Goal: Task Accomplishment & Management: Complete application form

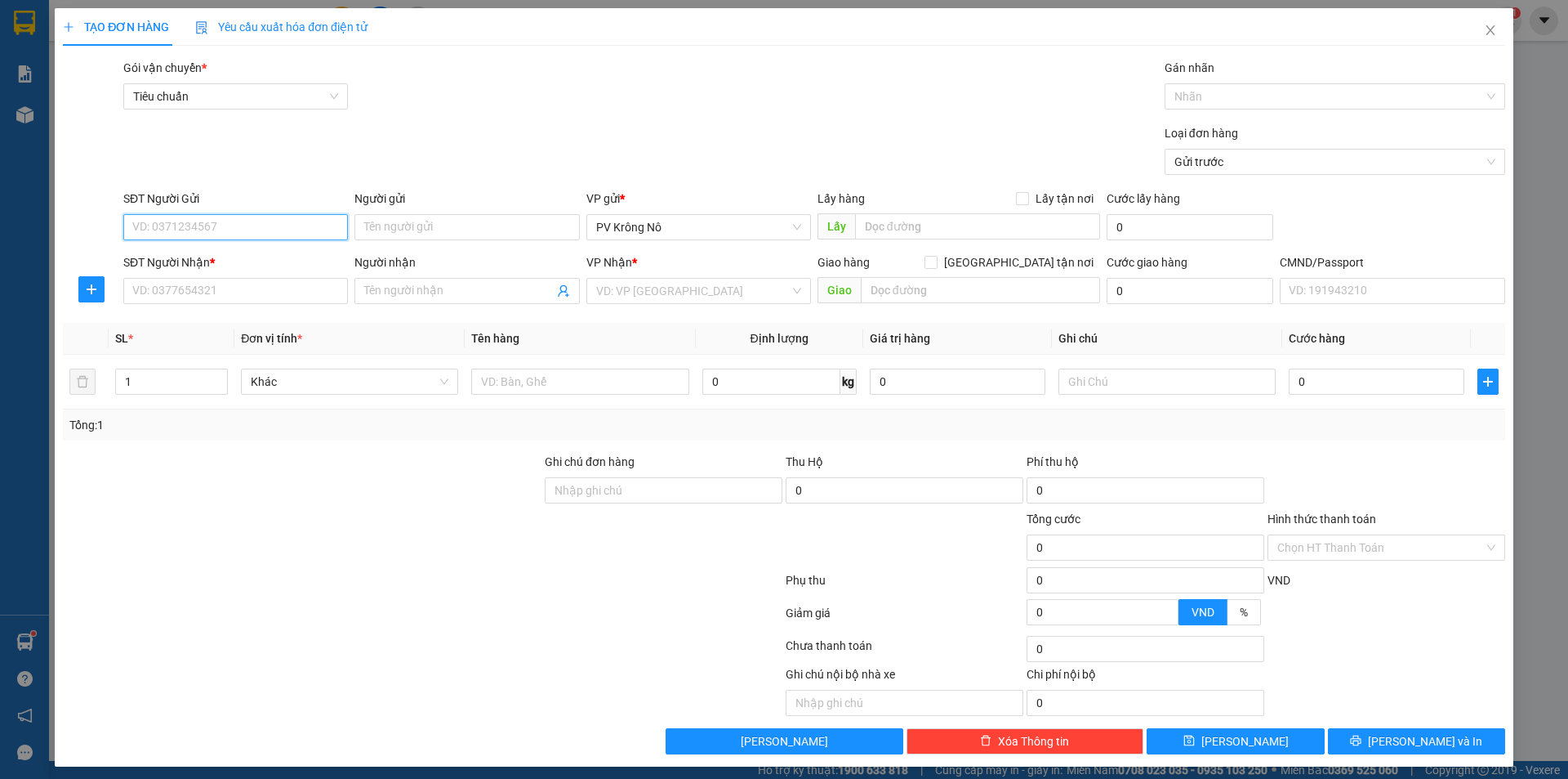
click at [215, 220] on input "SĐT Người Gửi" at bounding box center [235, 226] width 224 height 26
click at [196, 253] on div "0367047568" at bounding box center [234, 260] width 203 height 18
type input "0367047568"
type input "0969131911"
type input "labo mident"
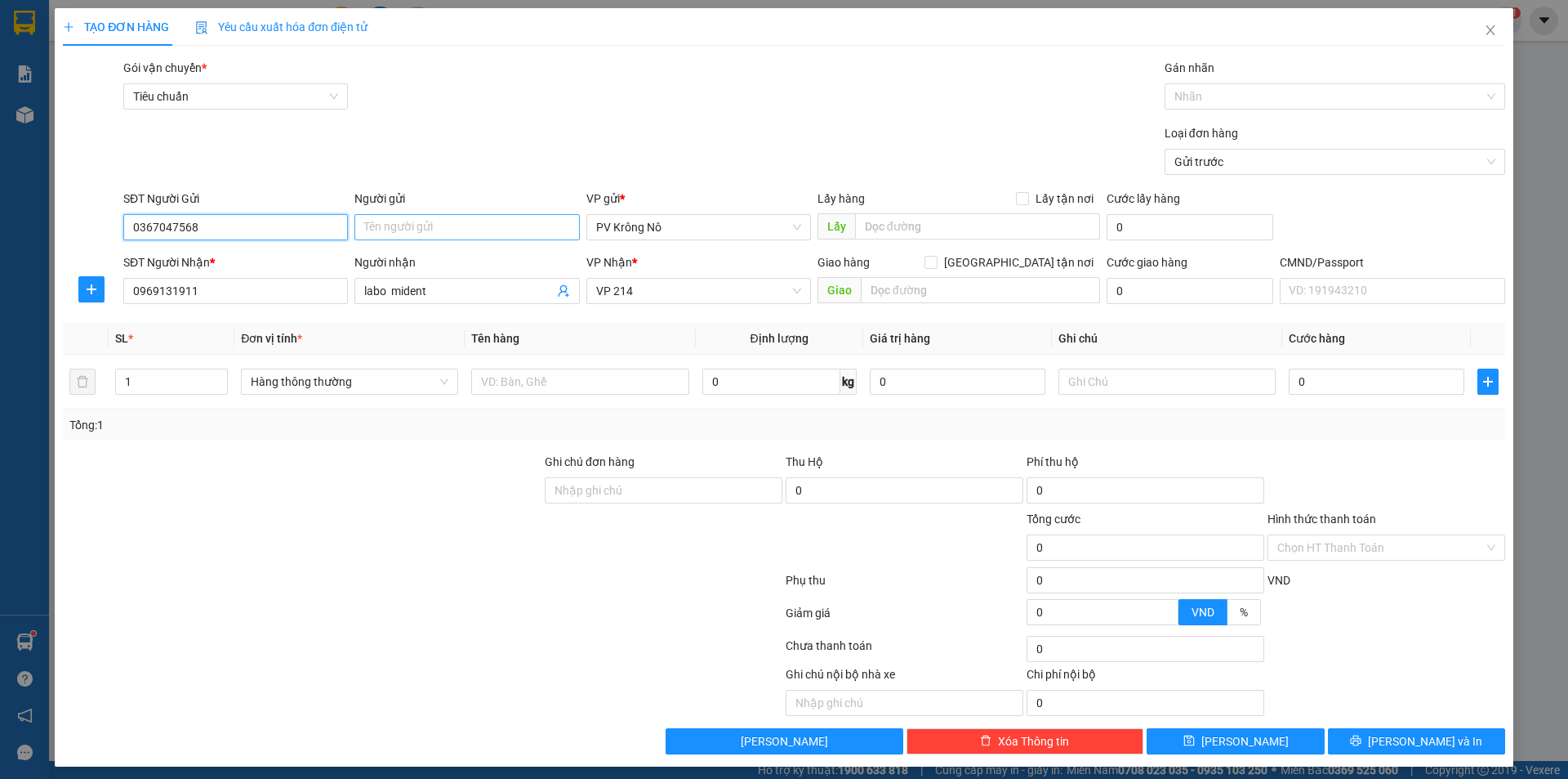
type input "0367047568"
click at [464, 232] on input "Người gửi" at bounding box center [466, 226] width 224 height 26
type input "chú minh"
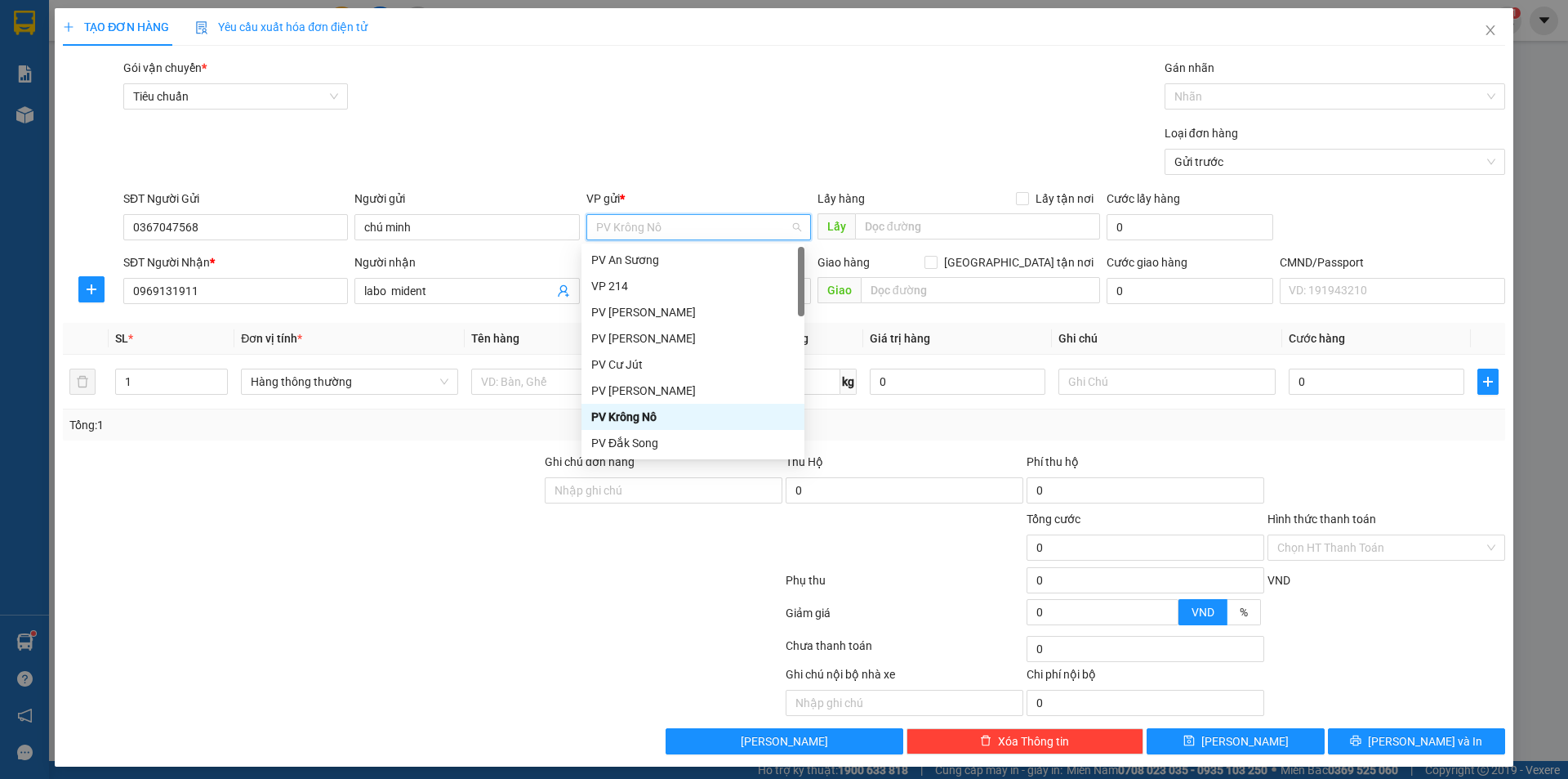
drag, startPoint x: 288, startPoint y: 564, endPoint x: 286, endPoint y: 555, distance: 9.2
click at [287, 563] on div at bounding box center [302, 538] width 482 height 58
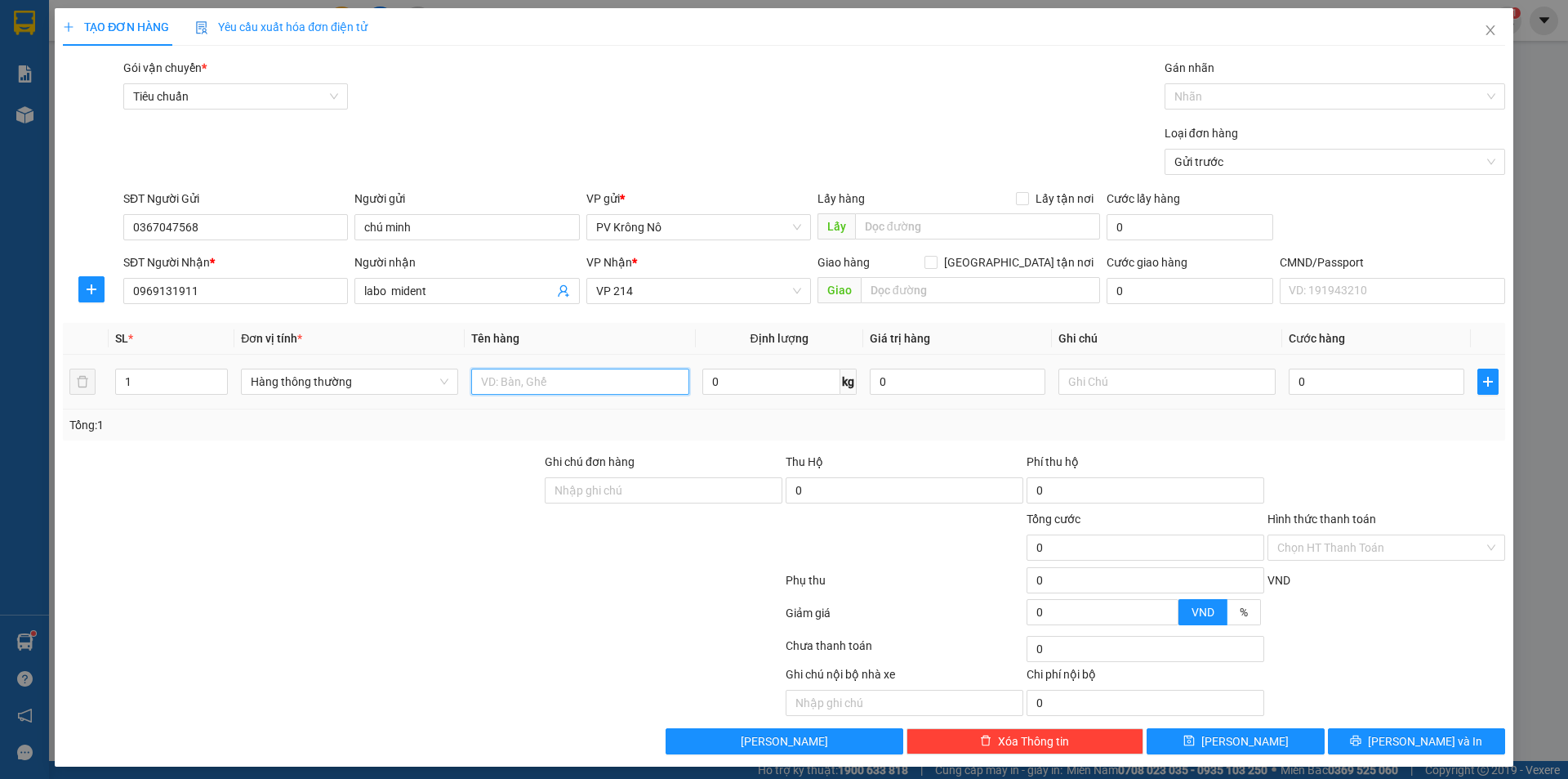
click at [561, 389] on input "text" at bounding box center [580, 381] width 218 height 26
type input "1h răng"
click at [1339, 388] on input "0" at bounding box center [1377, 381] width 176 height 26
type input "003"
type input "3"
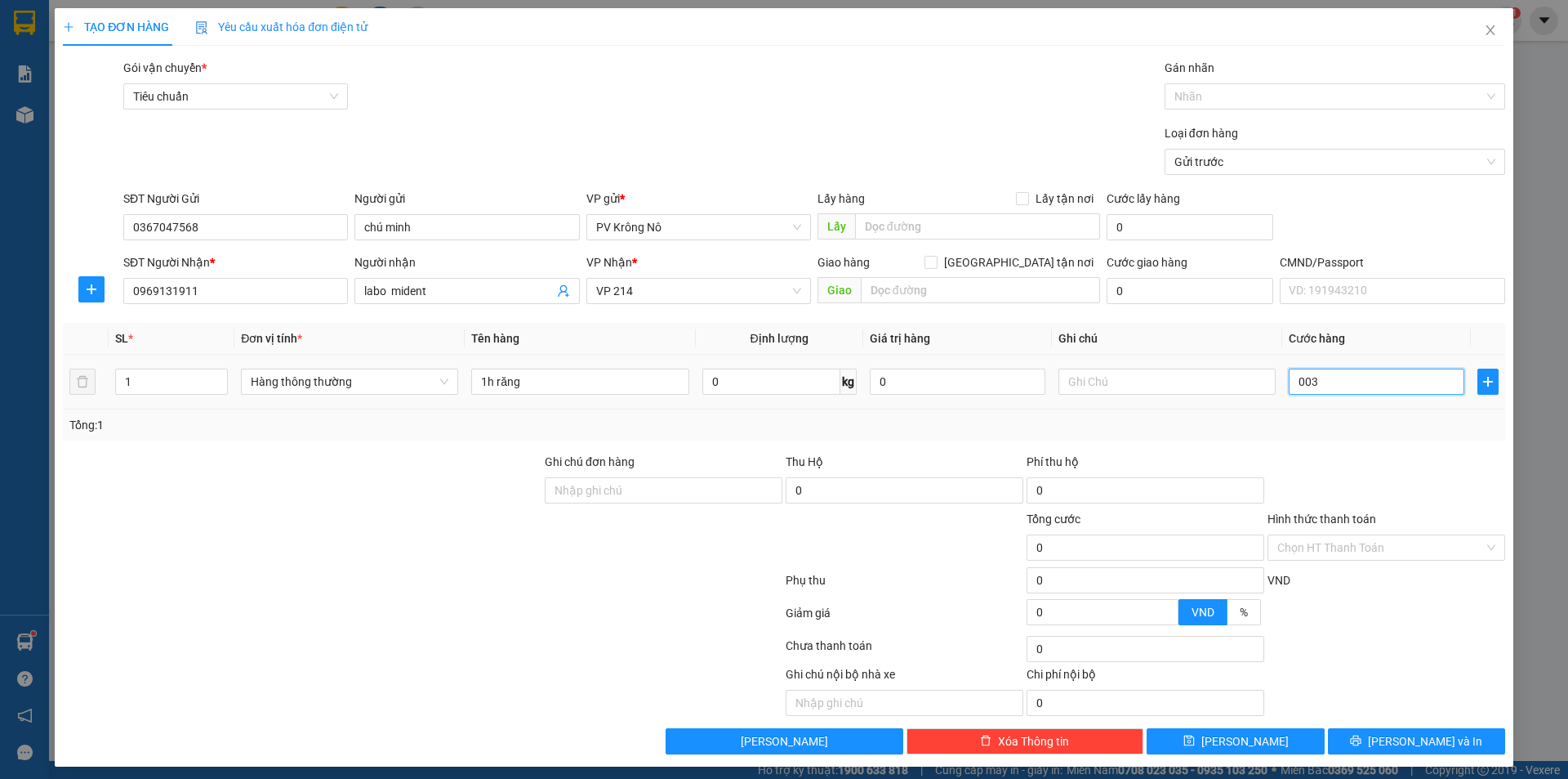
type input "3"
type input "0.030"
type input "30"
type input "00.300"
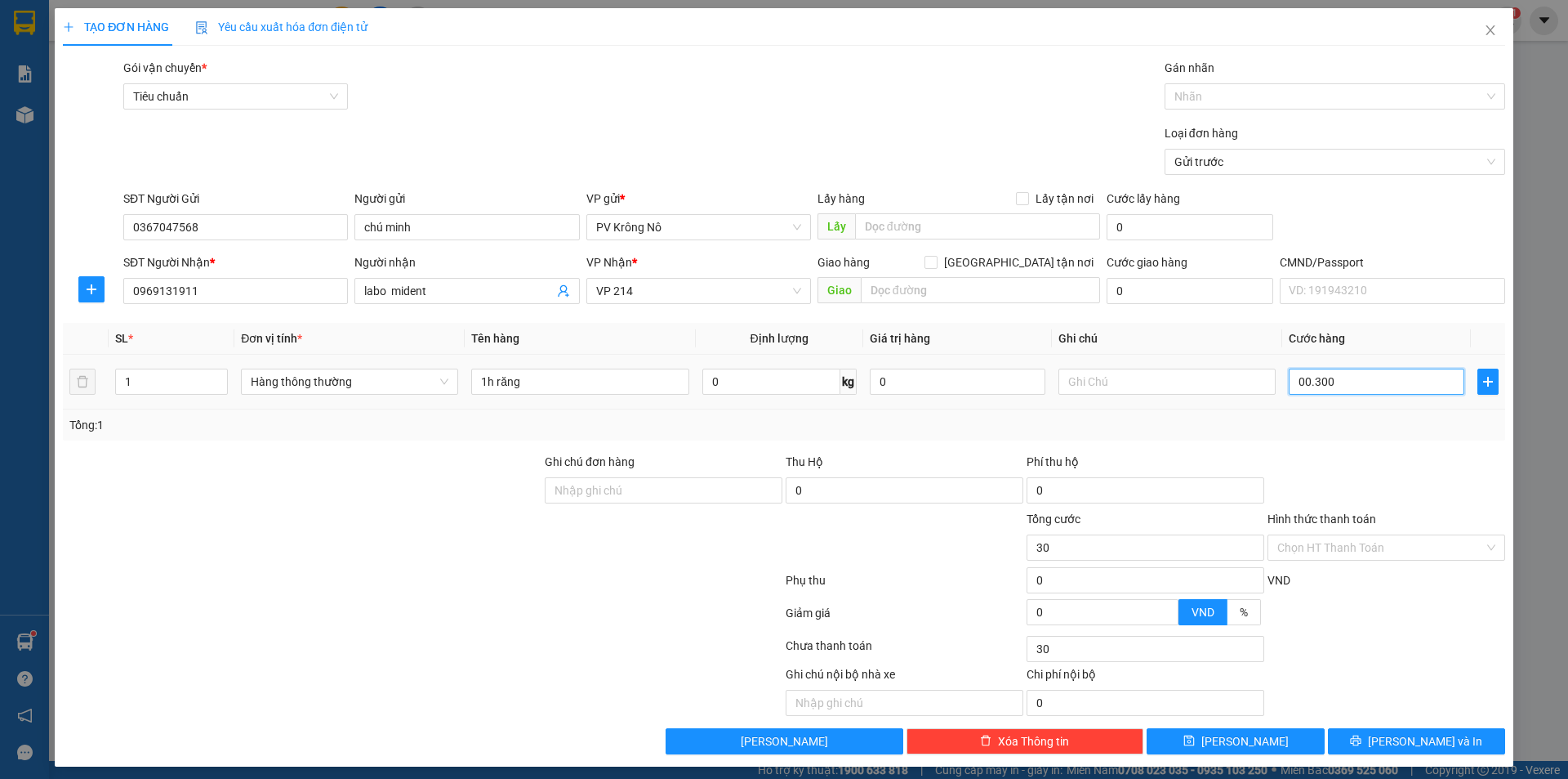
type input "300"
type input "0.003.000"
type input "3.000"
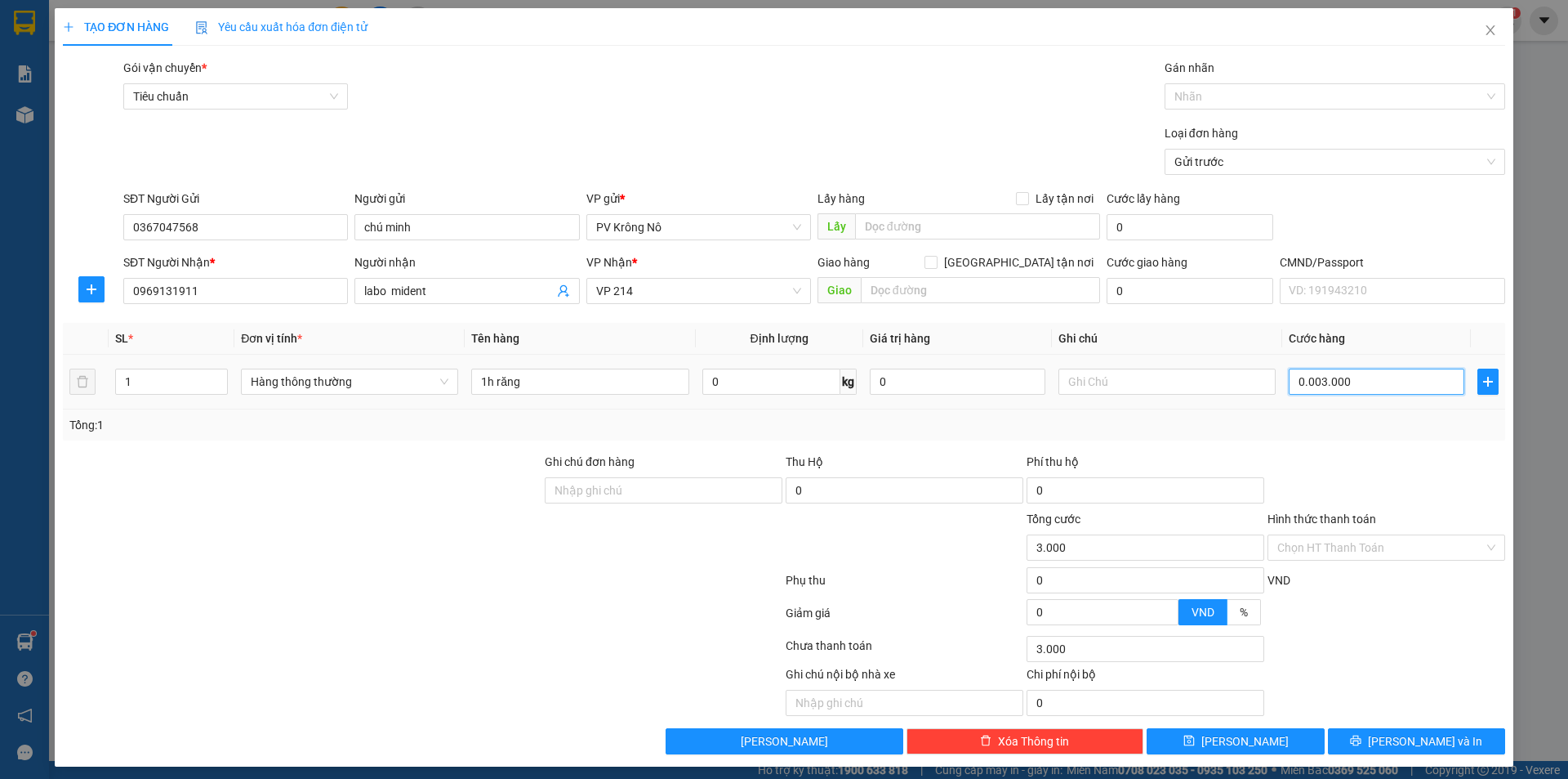
type input "0.000.030.000"
type input "30.000"
click at [1339, 553] on input "Hình thức thanh toán" at bounding box center [1381, 547] width 207 height 24
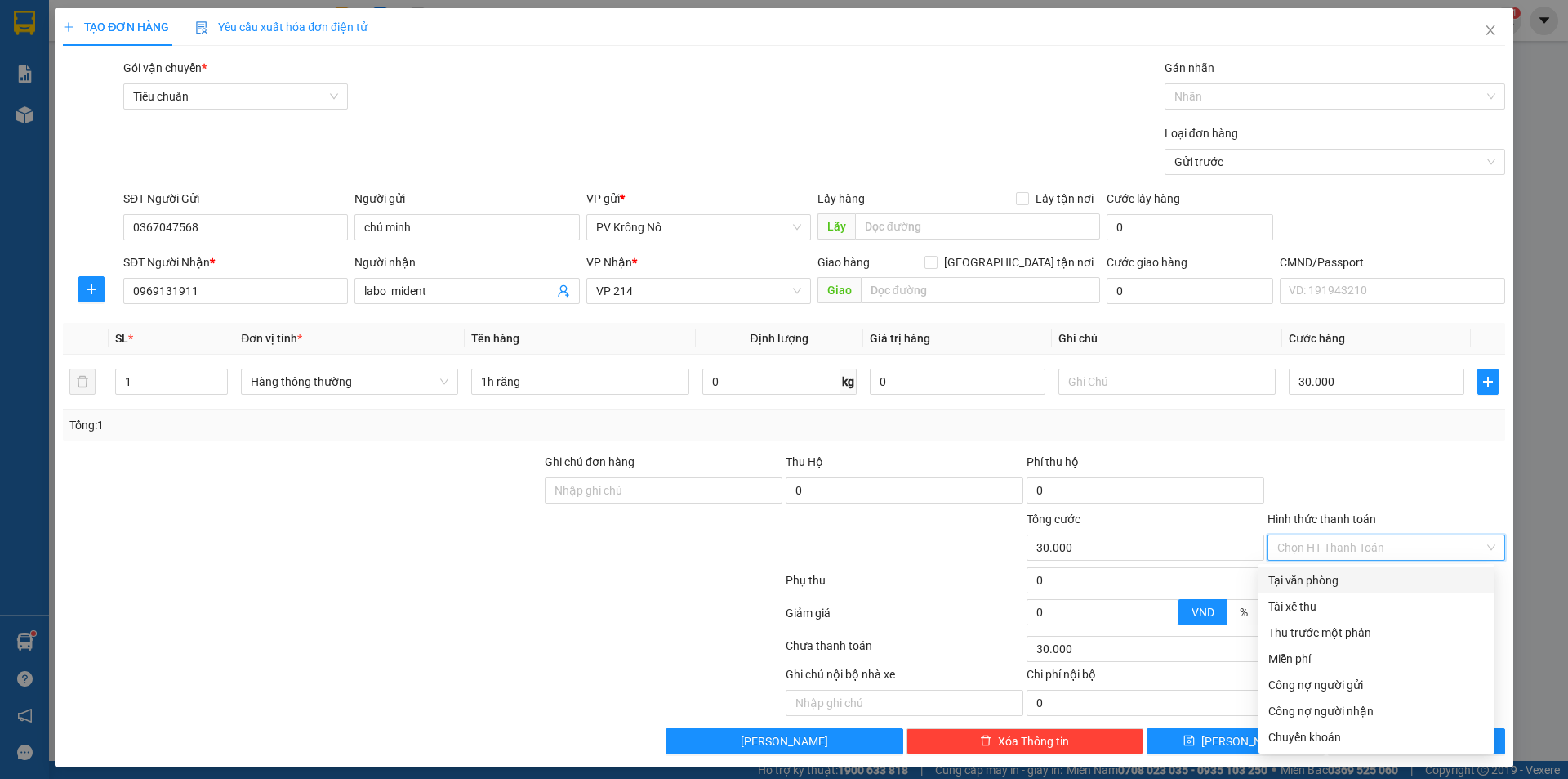
click at [1331, 576] on div "Tại văn phòng" at bounding box center [1377, 580] width 217 height 18
type input "0"
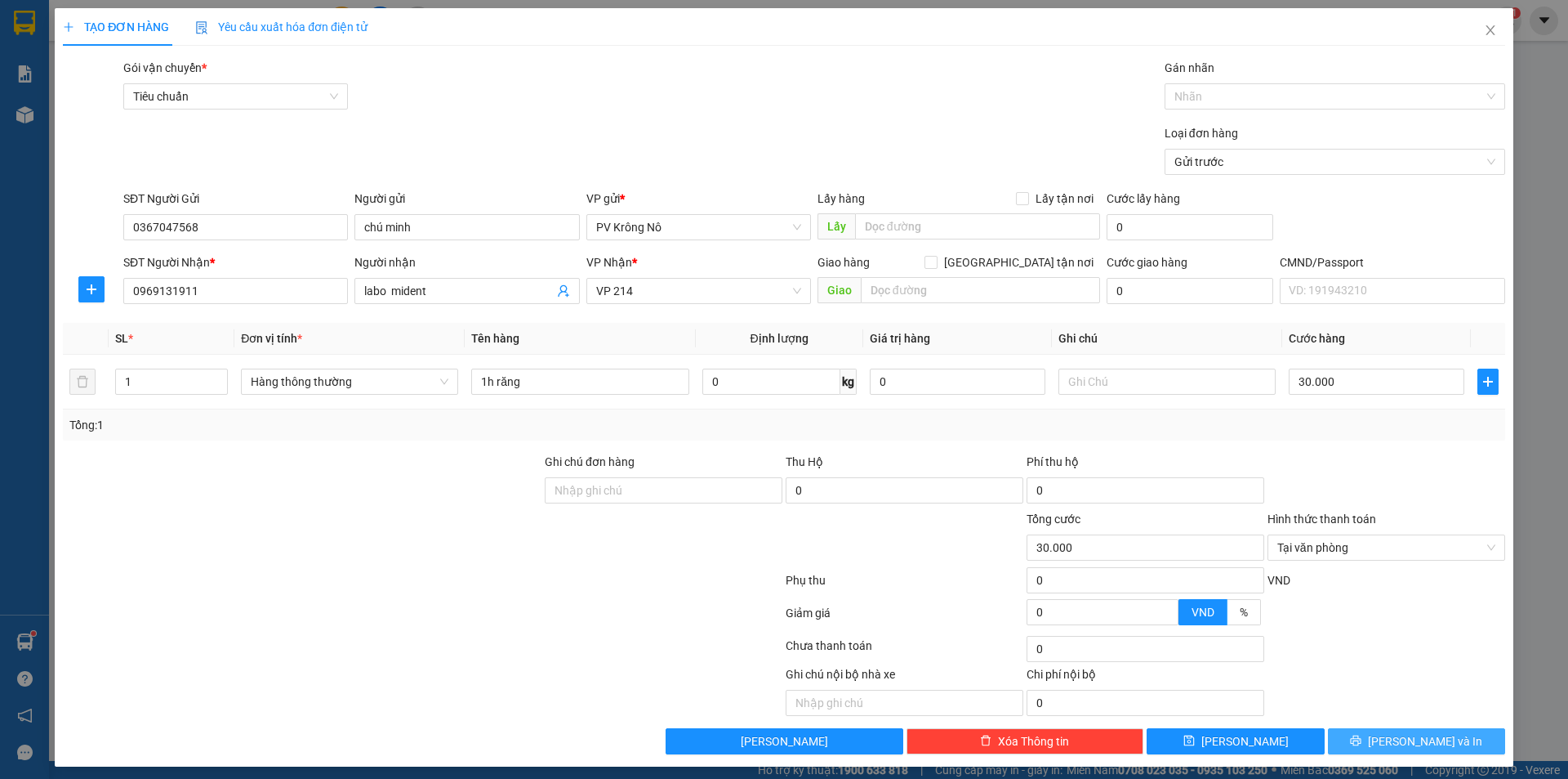
click at [1361, 740] on icon "printer" at bounding box center [1355, 740] width 12 height 12
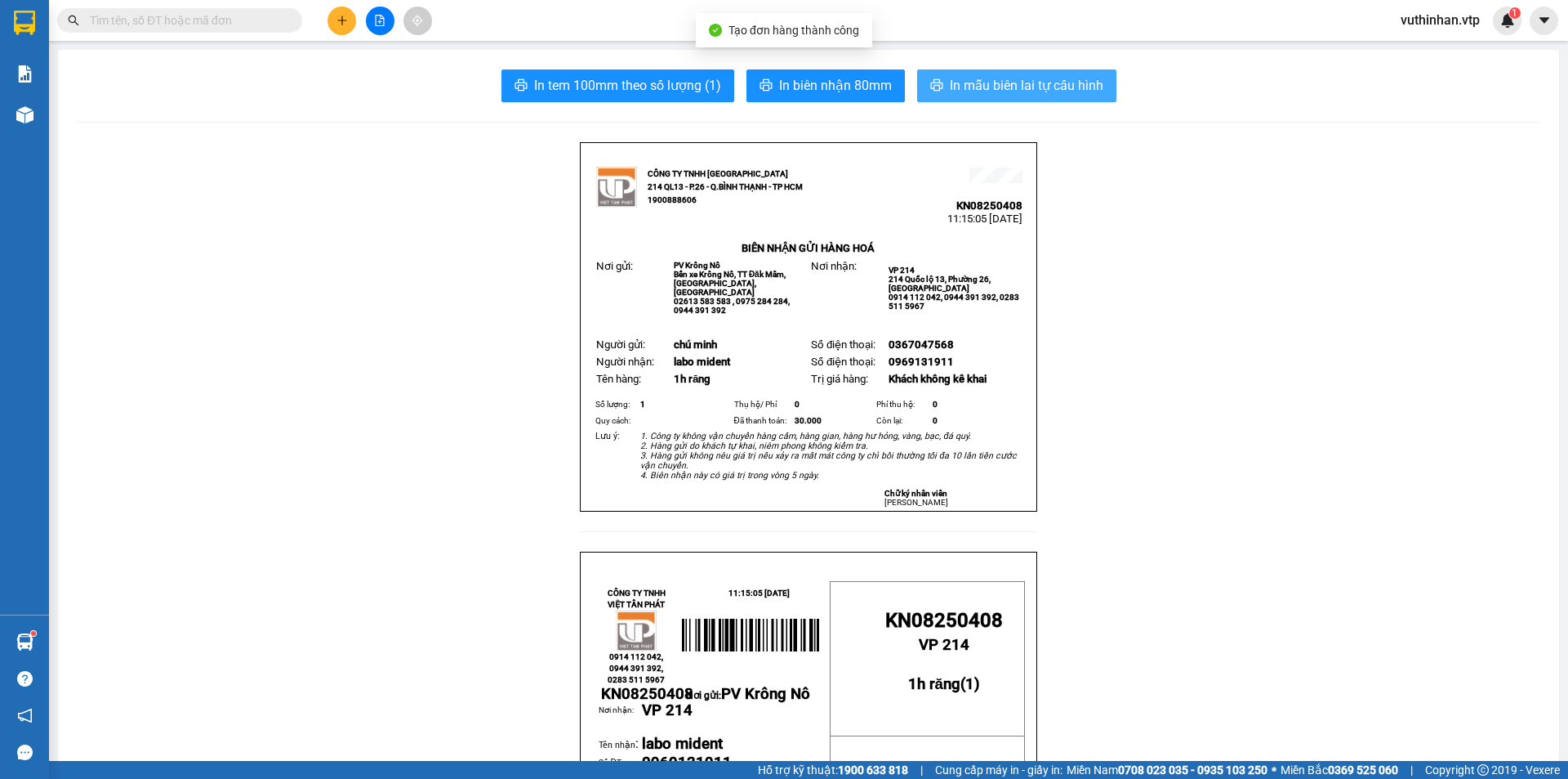
click at [1034, 83] on span "In mẫu biên lai tự cấu hình" at bounding box center [1025, 85] width 153 height 20
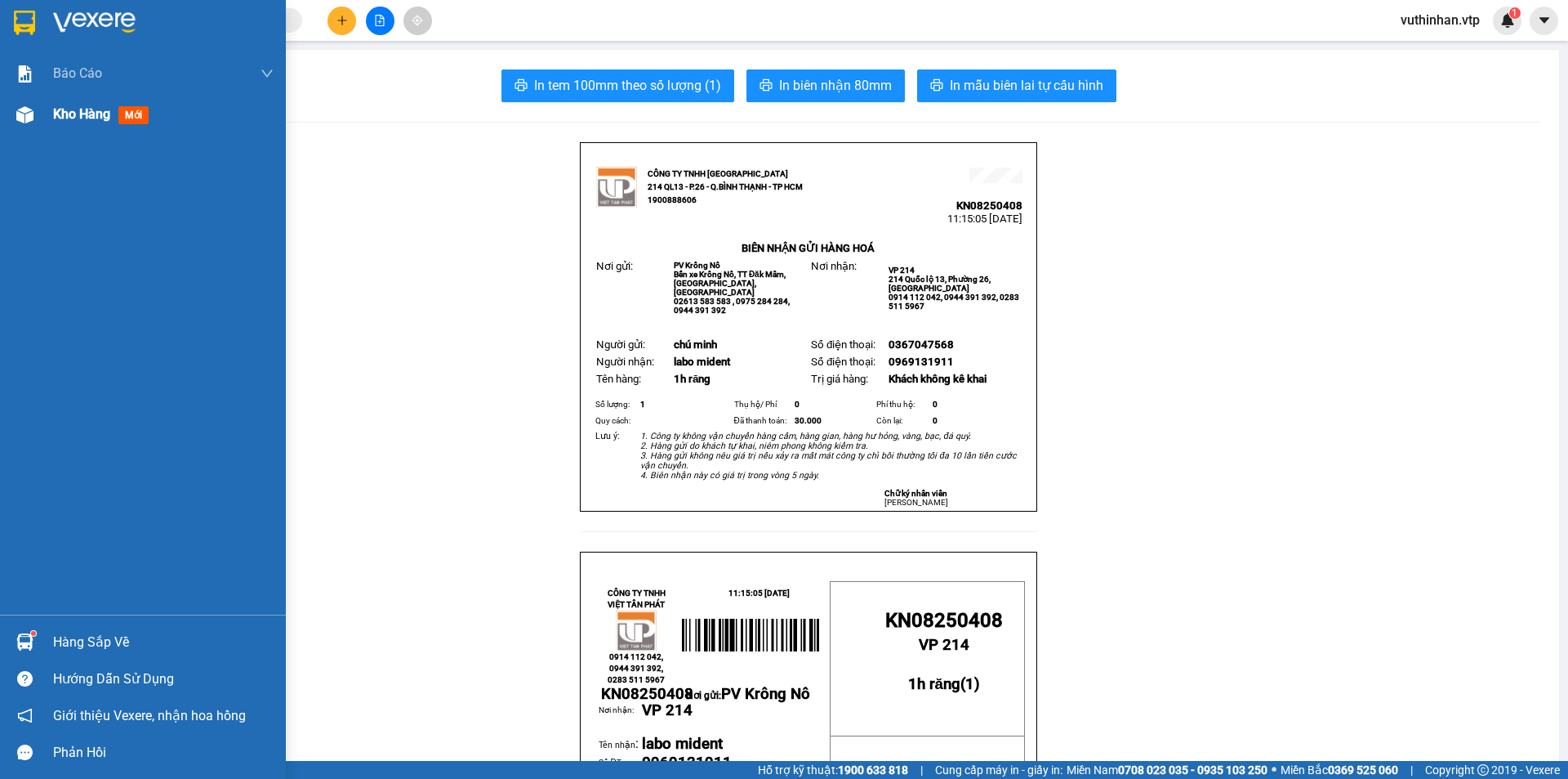
click at [80, 122] on span "Kho hàng" at bounding box center [81, 114] width 58 height 16
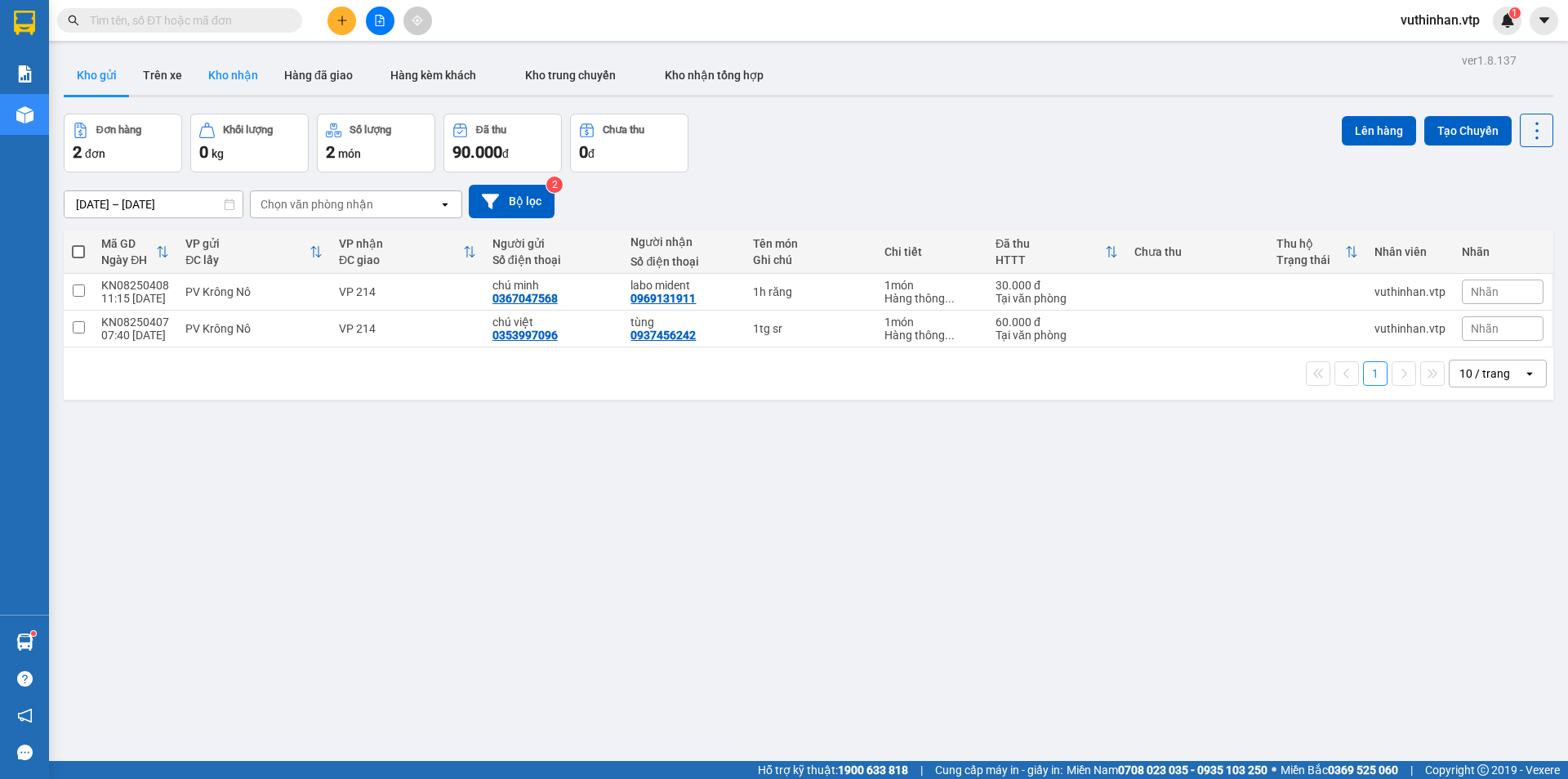
click at [211, 75] on button "Kho nhận" at bounding box center [233, 75] width 76 height 39
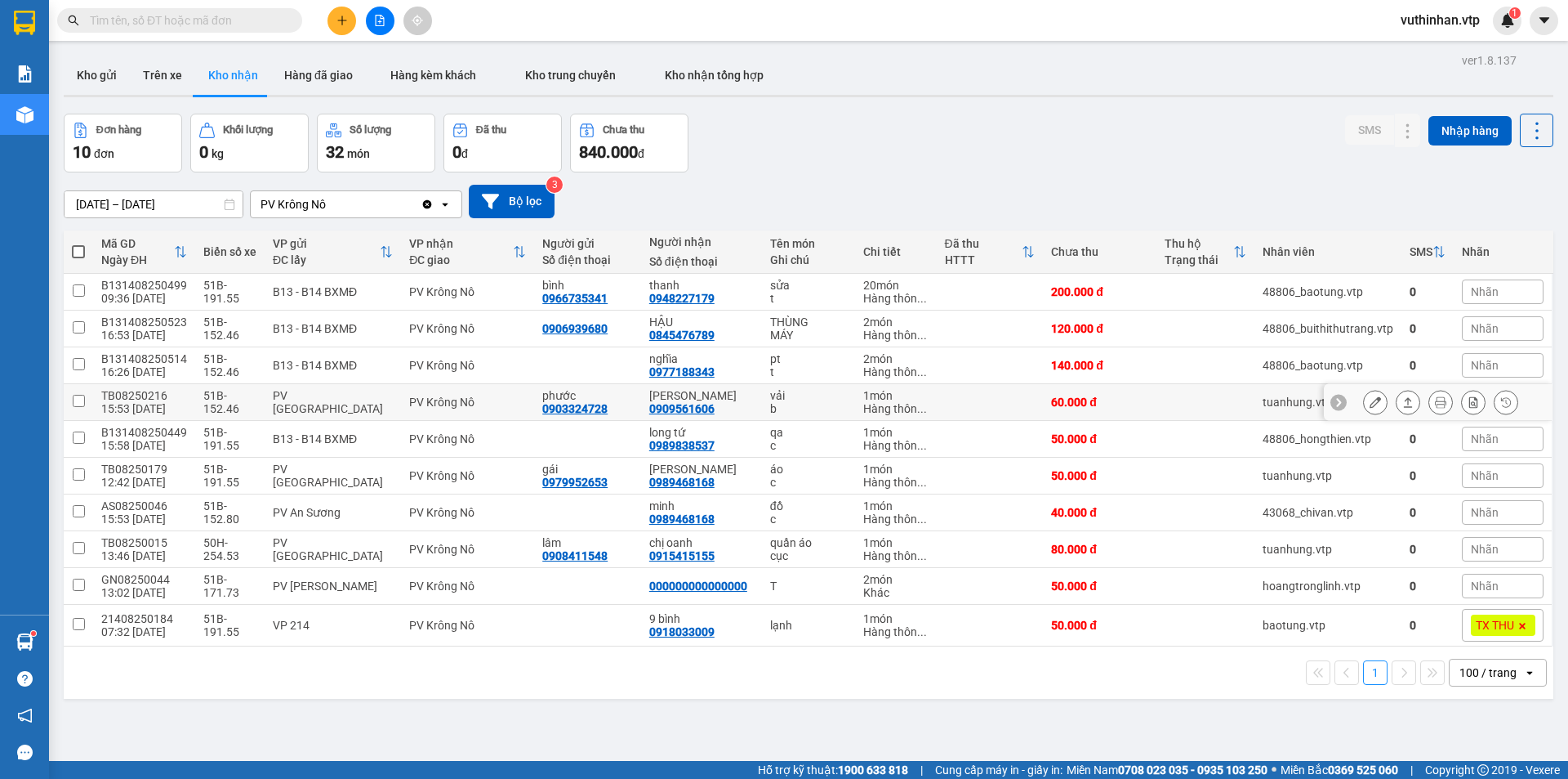
click at [1369, 406] on icon at bounding box center [1375, 402] width 12 height 12
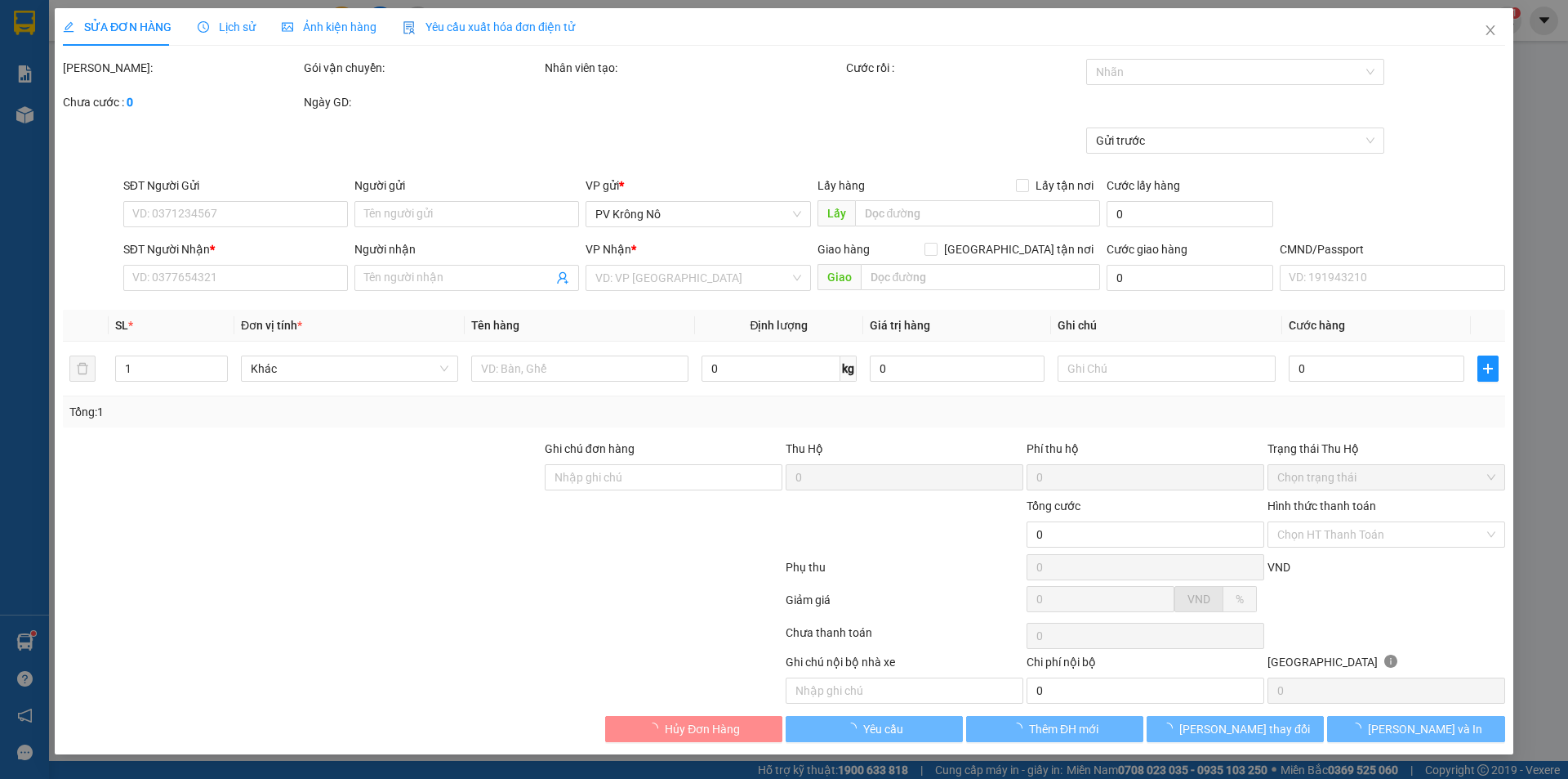
type input "0903324728"
type input "phước"
type input "0909561606"
type input "[PERSON_NAME]"
type input "60.000"
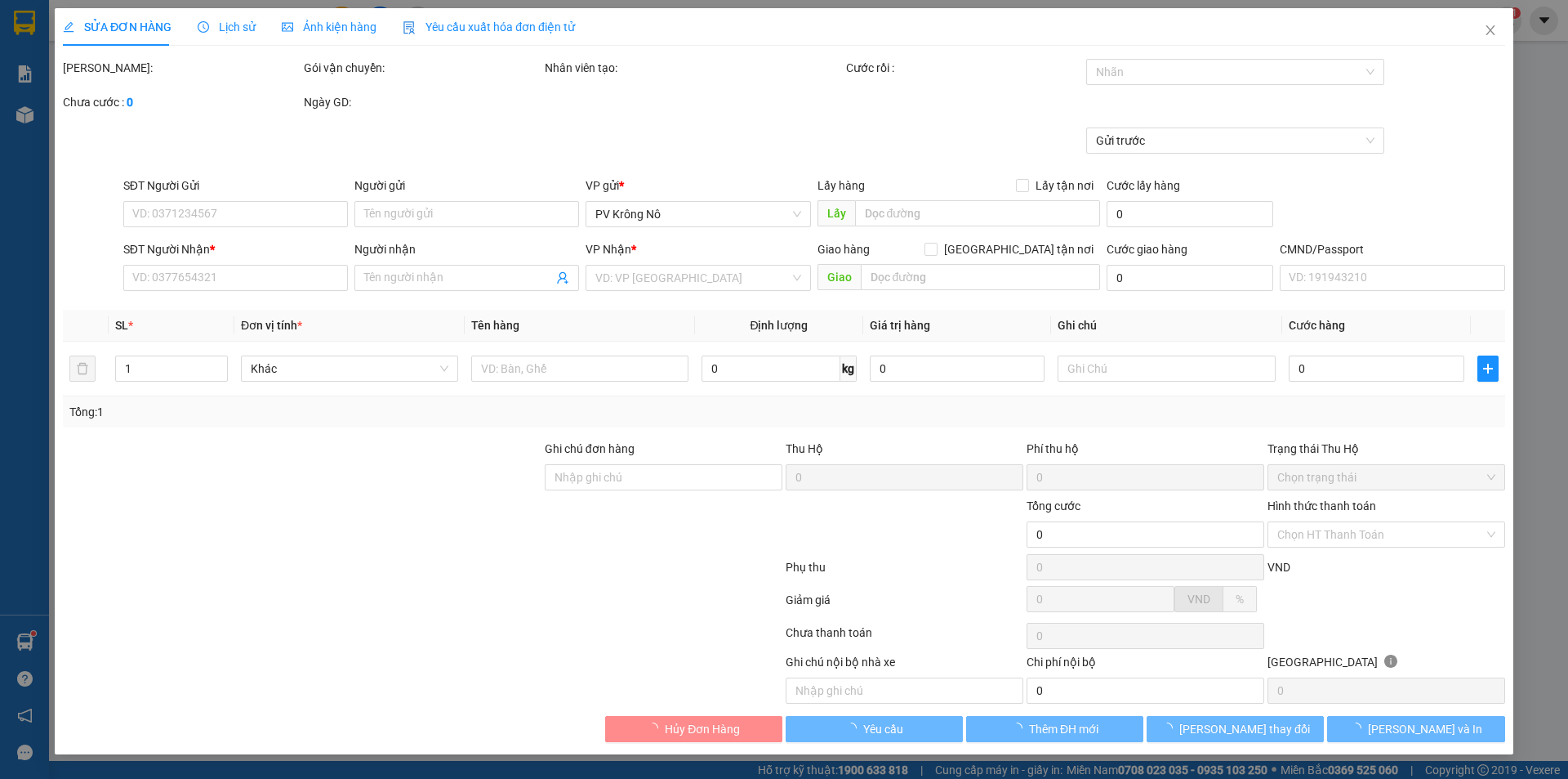
type input "60.000"
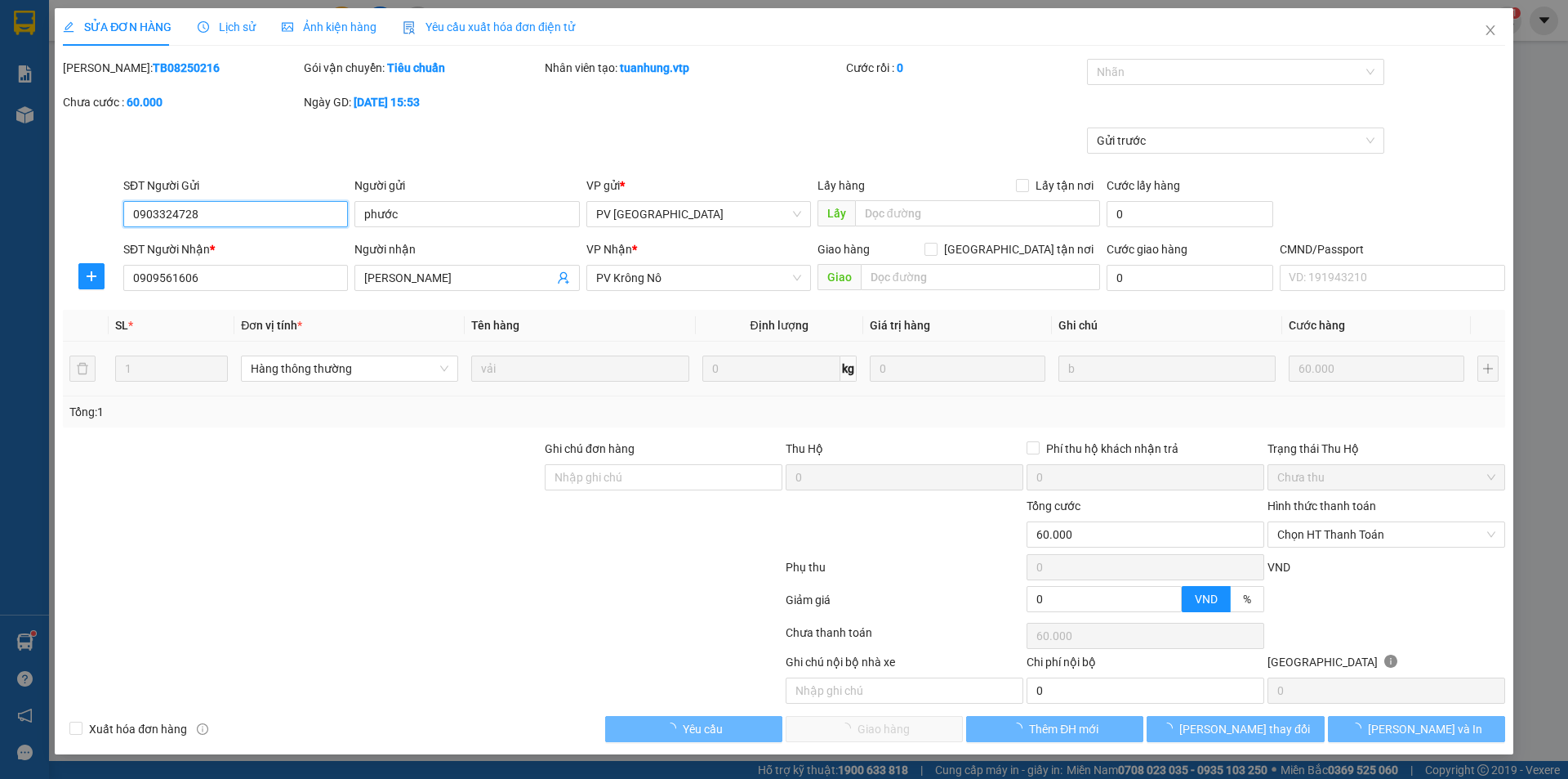
type input "3.000"
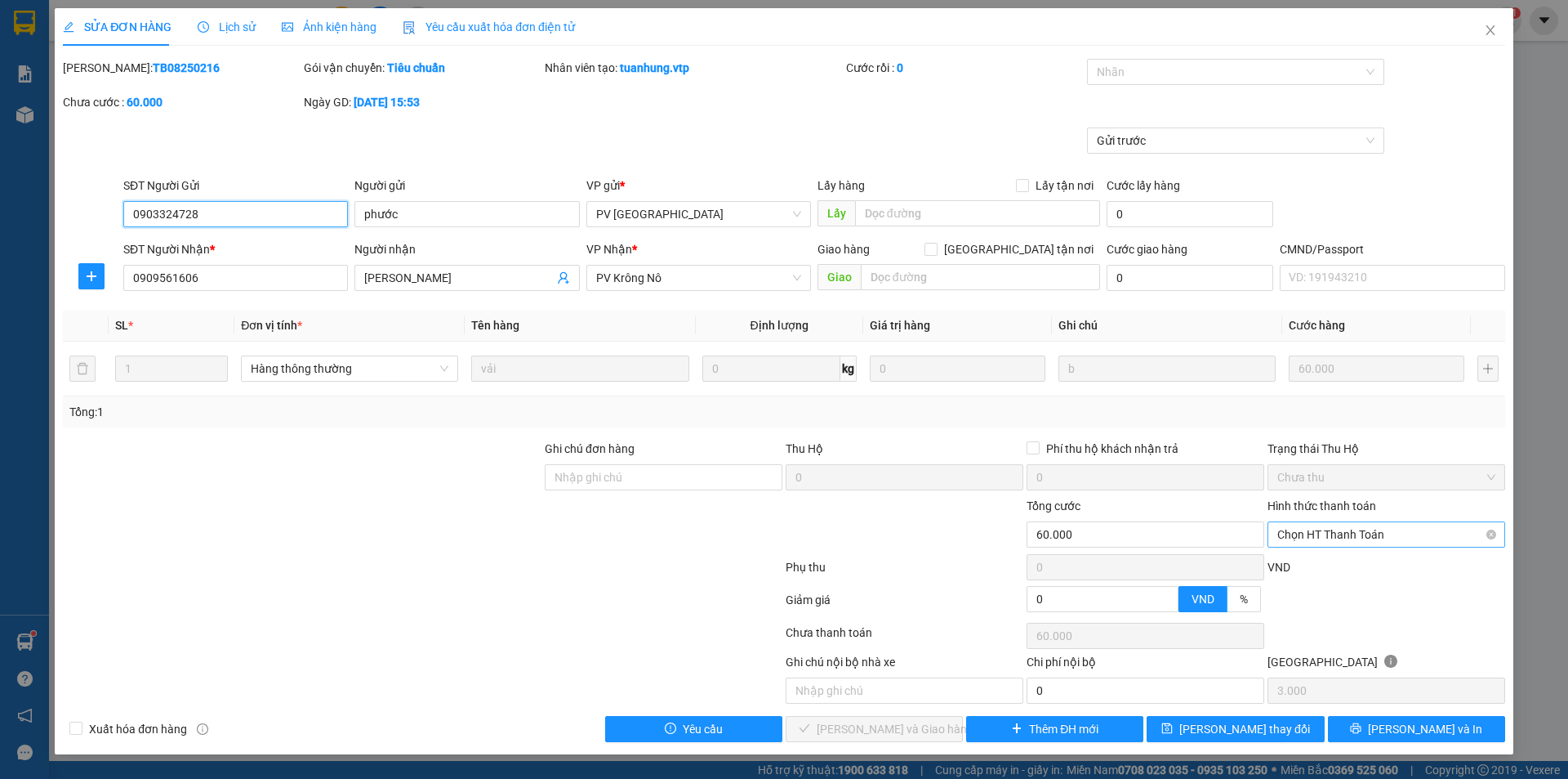
click at [1364, 537] on span "Chọn HT Thanh Toán" at bounding box center [1386, 534] width 218 height 24
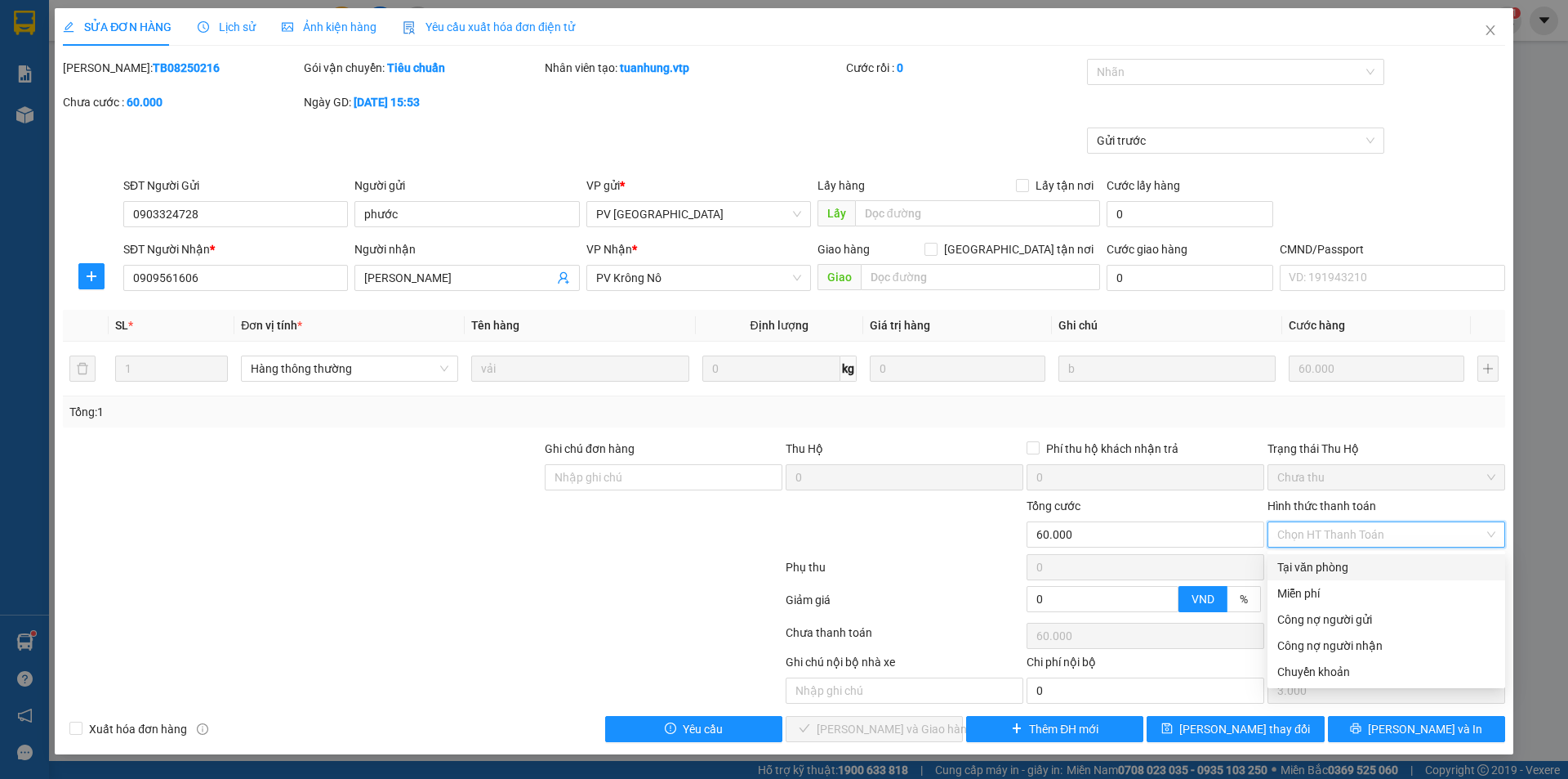
click at [1300, 563] on div "Tại văn phòng" at bounding box center [1386, 567] width 218 height 18
type input "0"
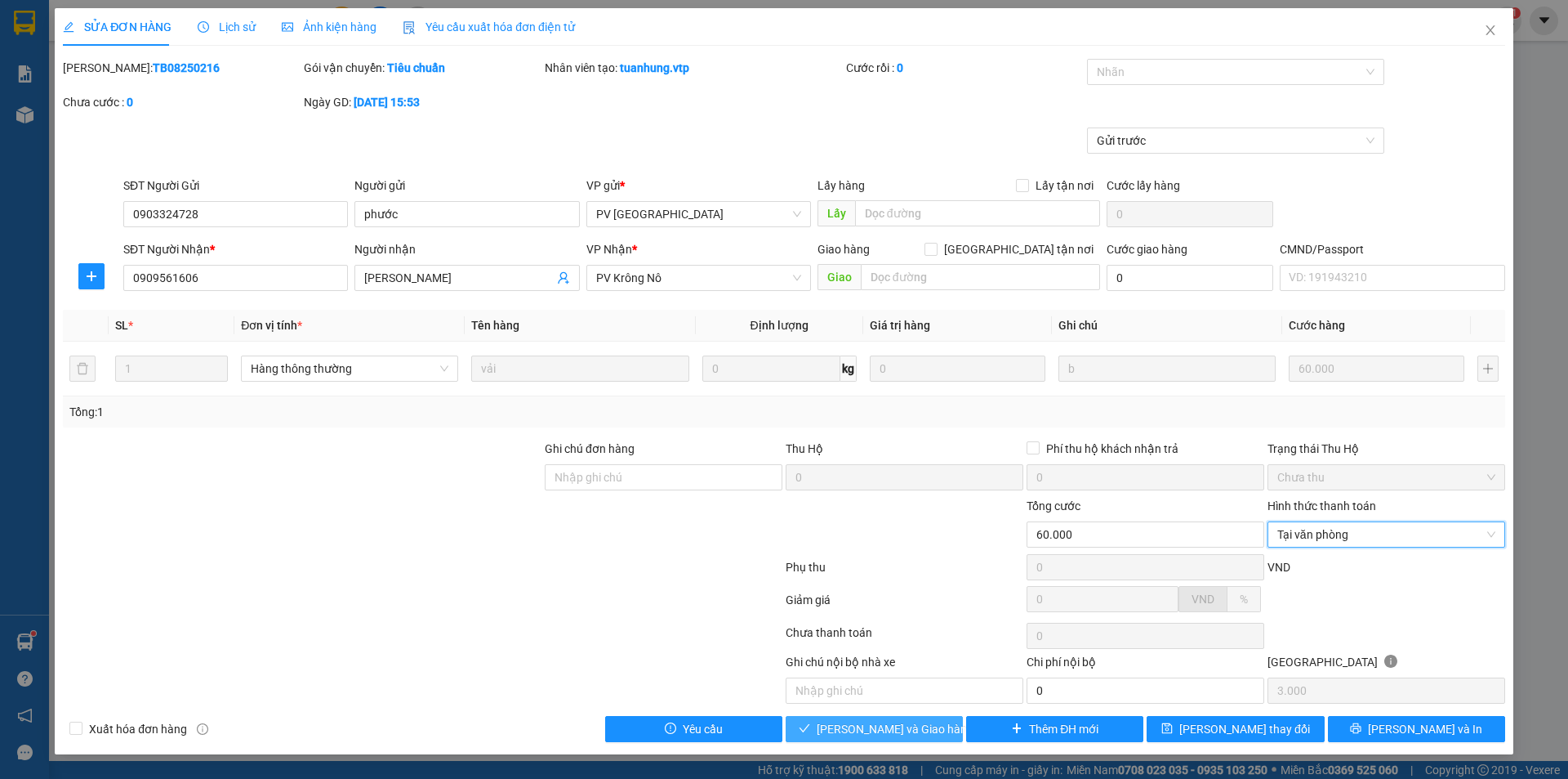
click at [885, 726] on span "[PERSON_NAME] và Giao hàng" at bounding box center [895, 728] width 157 height 18
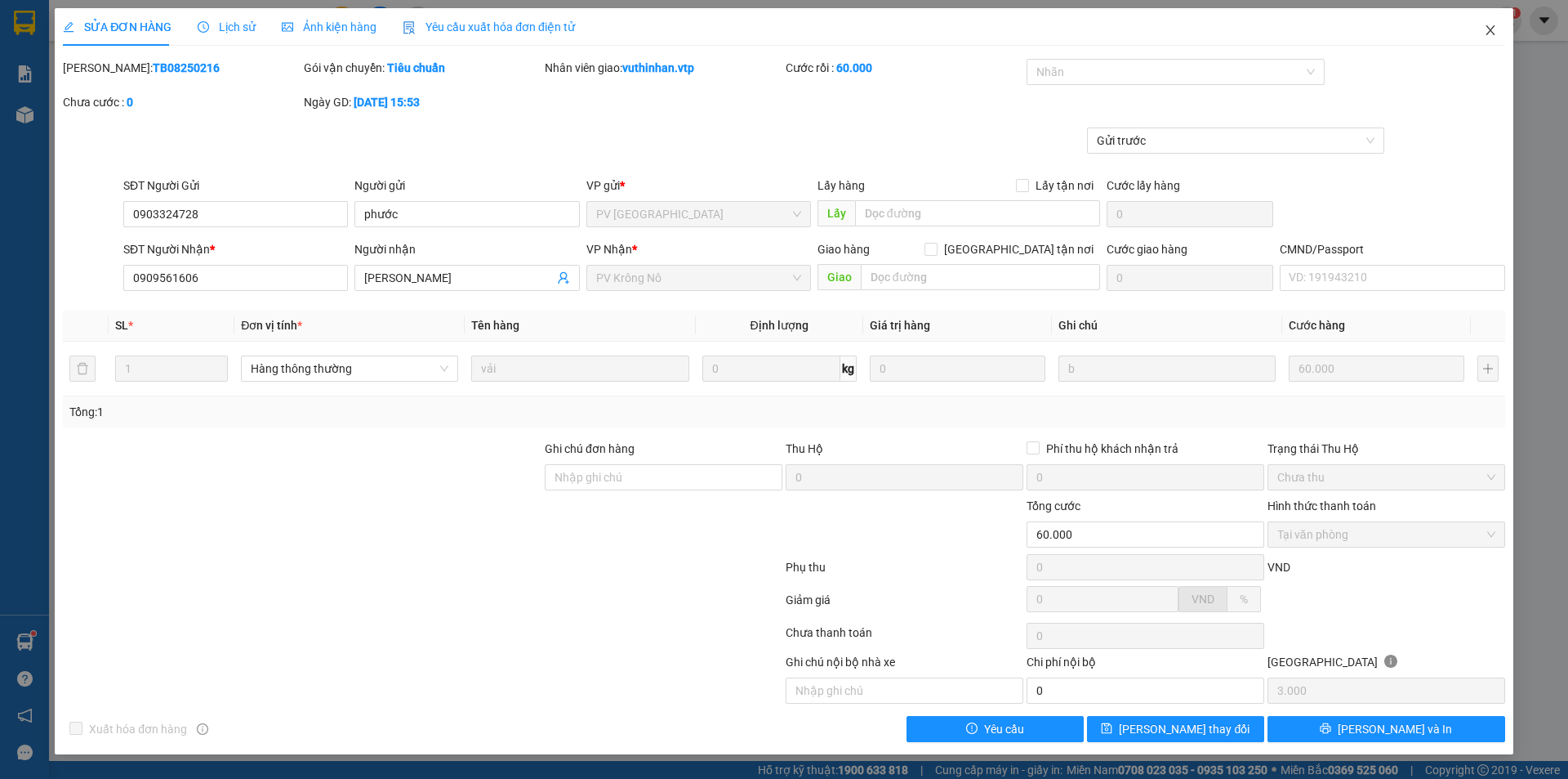
click at [1480, 28] on span "Close" at bounding box center [1490, 30] width 46 height 46
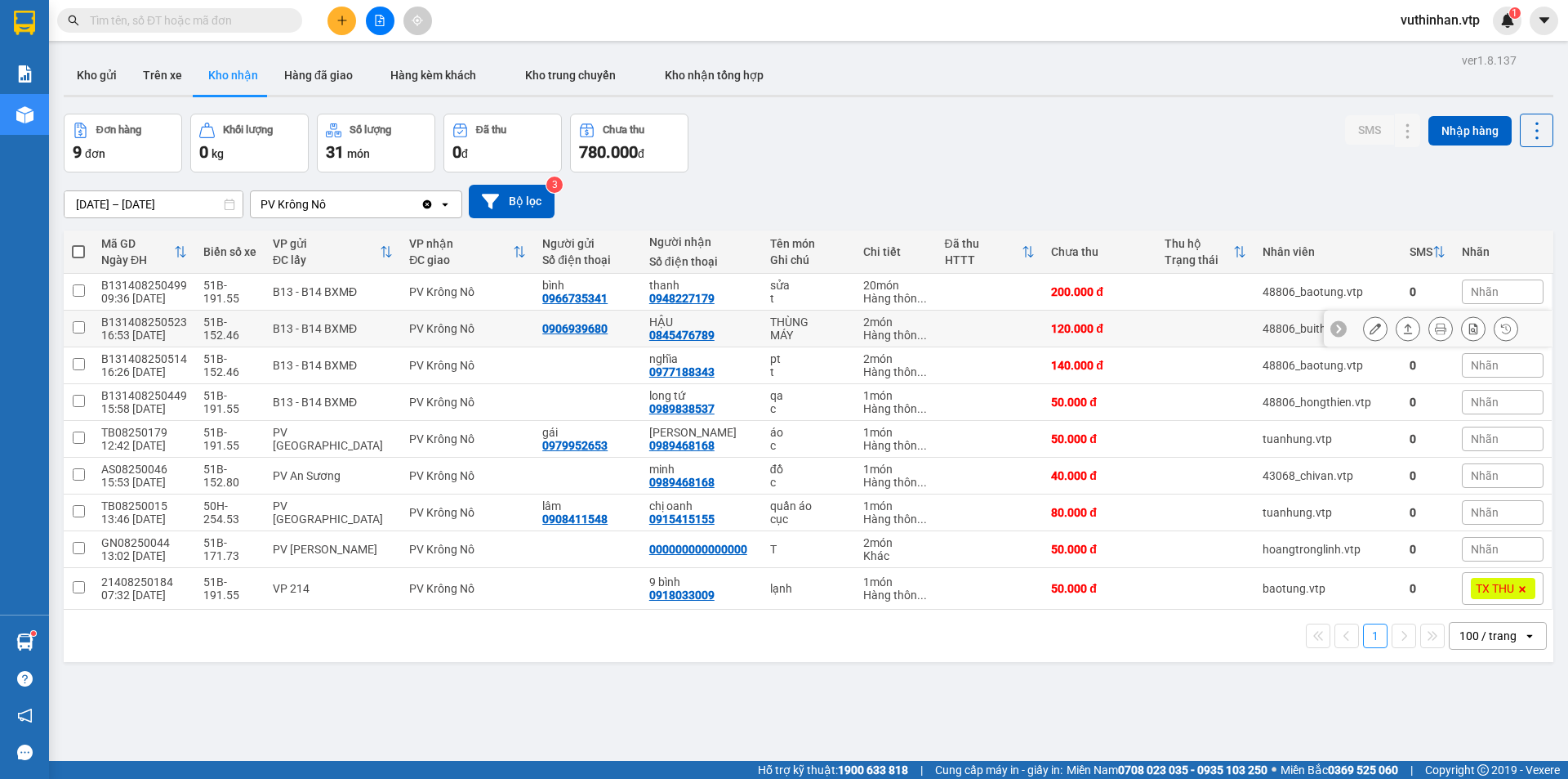
click at [1369, 332] on icon at bounding box center [1375, 329] width 12 height 12
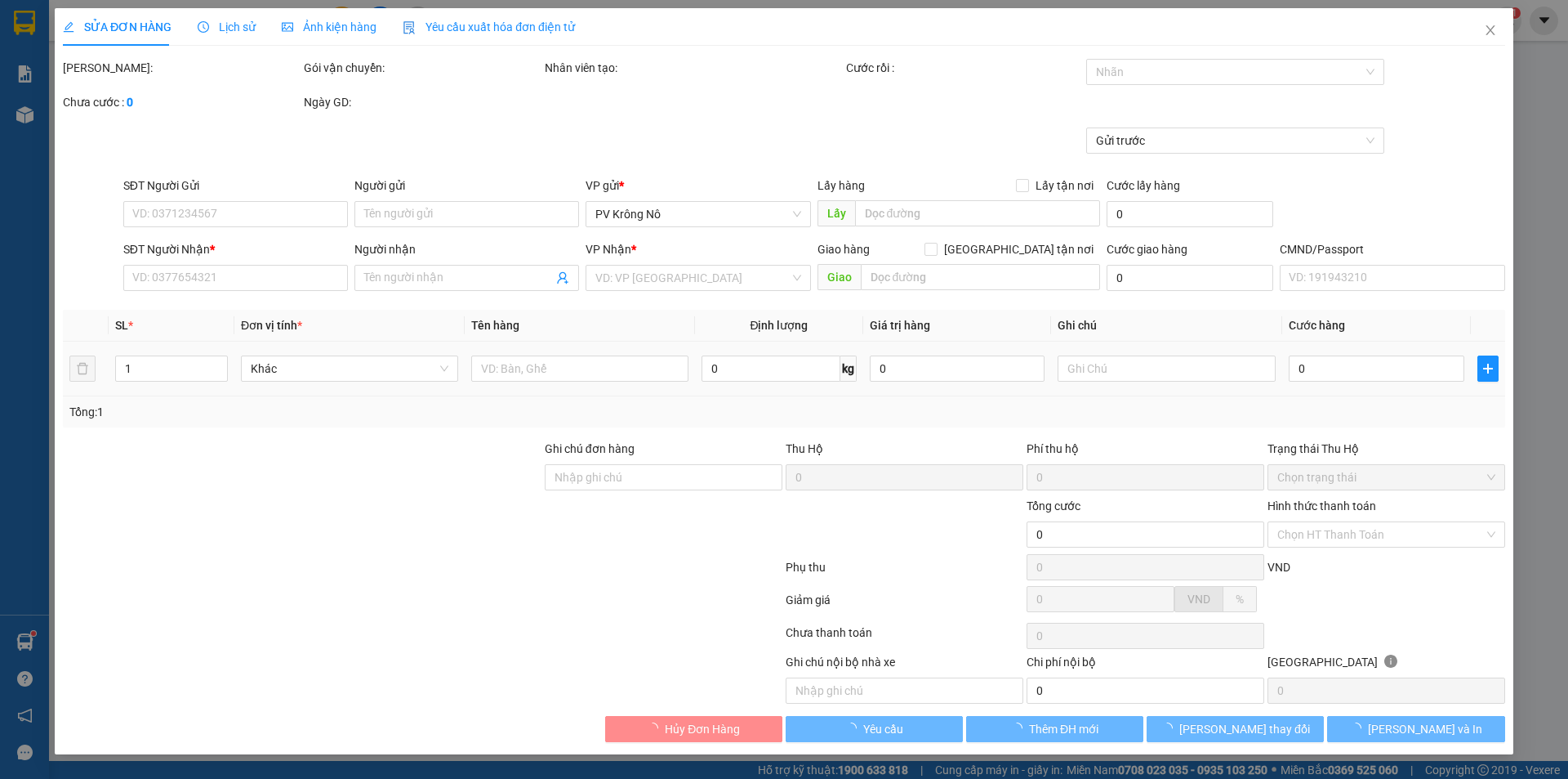
type input "0906939680"
type input "0845476789"
type input "HẬU"
type input "120.000"
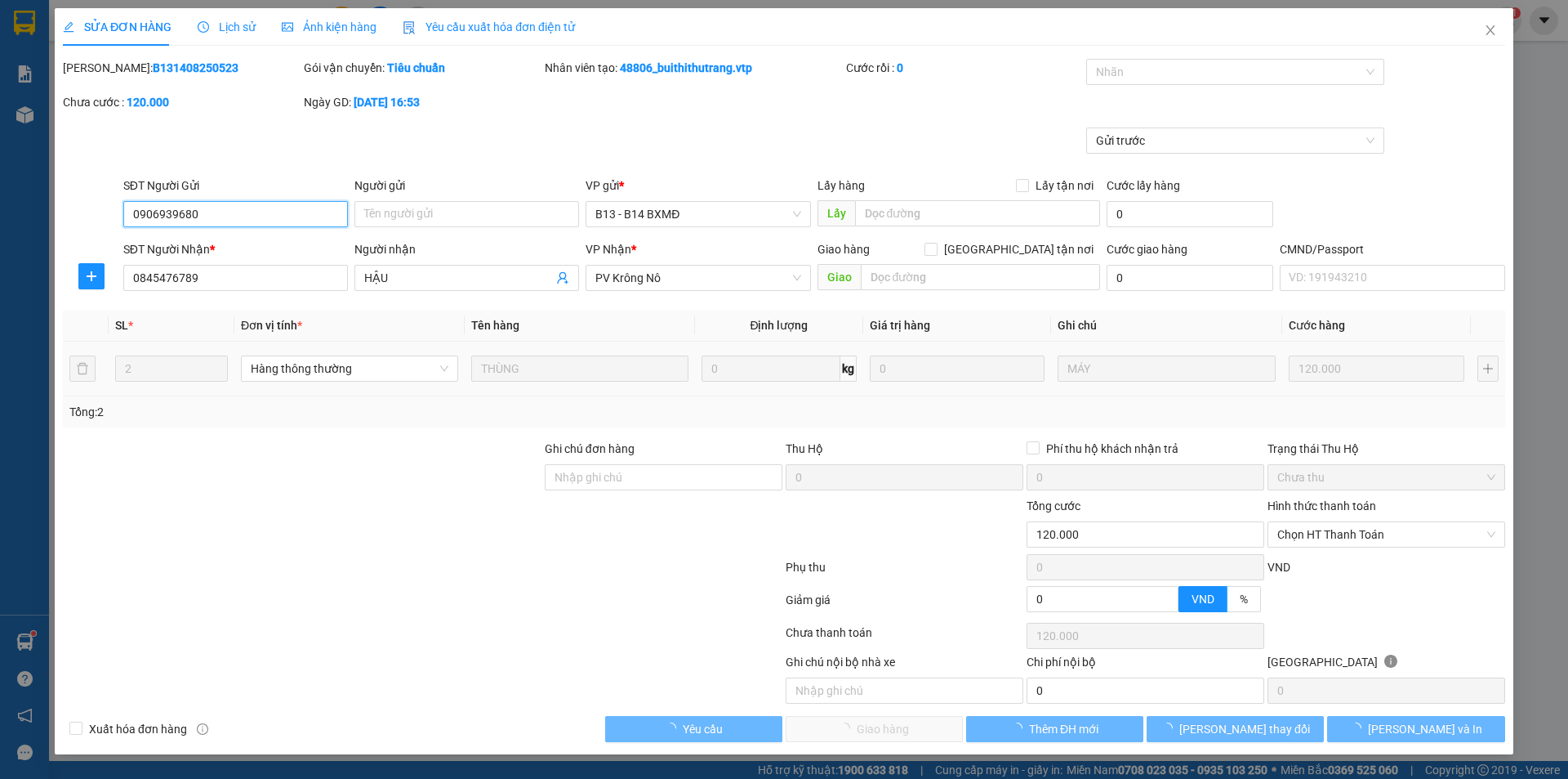
type input "6.000"
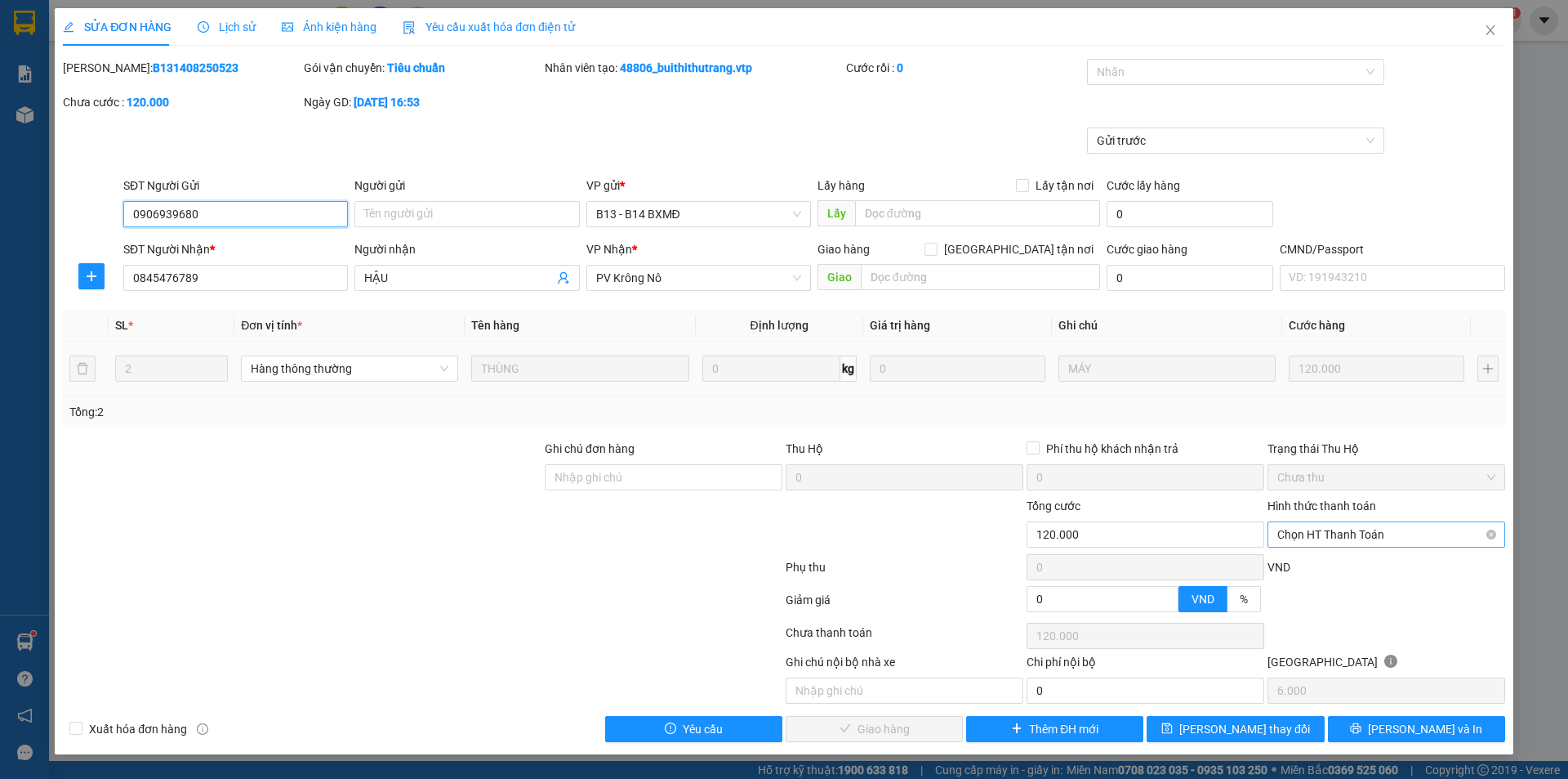
click at [1341, 544] on span "Chọn HT Thanh Toán" at bounding box center [1386, 534] width 218 height 24
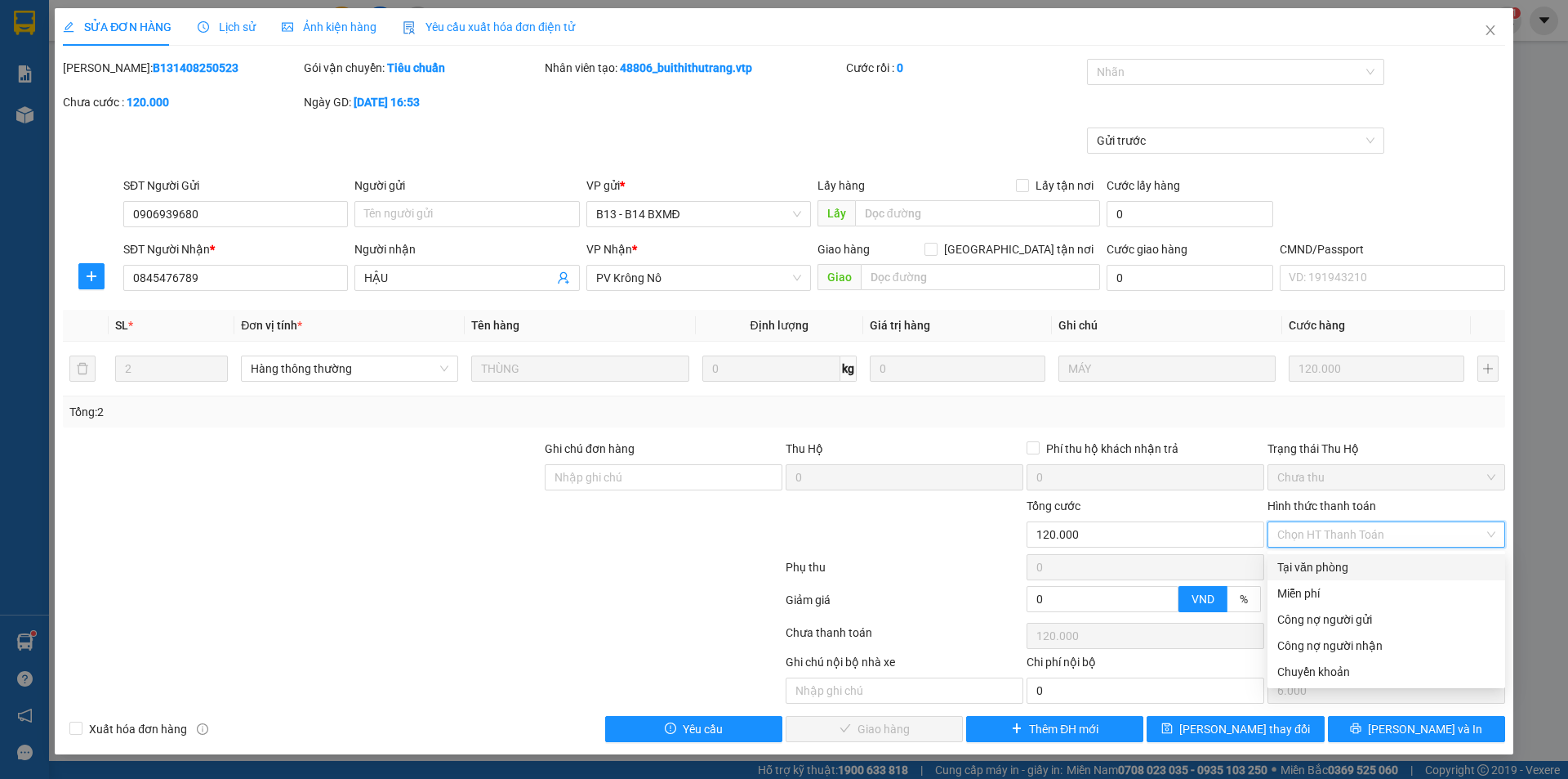
click at [1381, 571] on div "Tại văn phòng" at bounding box center [1386, 567] width 218 height 18
type input "0"
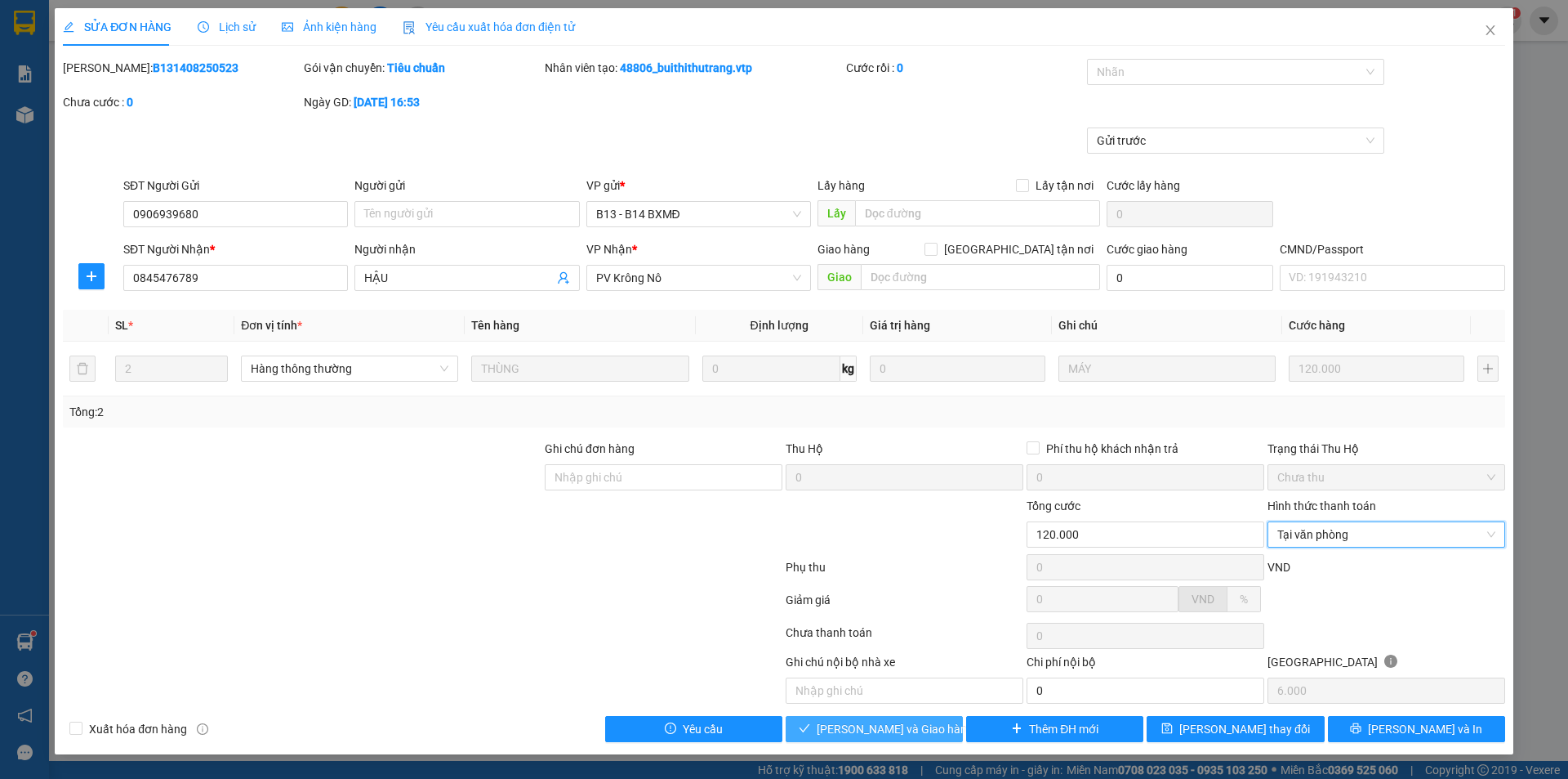
click at [921, 727] on span "[PERSON_NAME] và Giao hàng" at bounding box center [895, 728] width 157 height 18
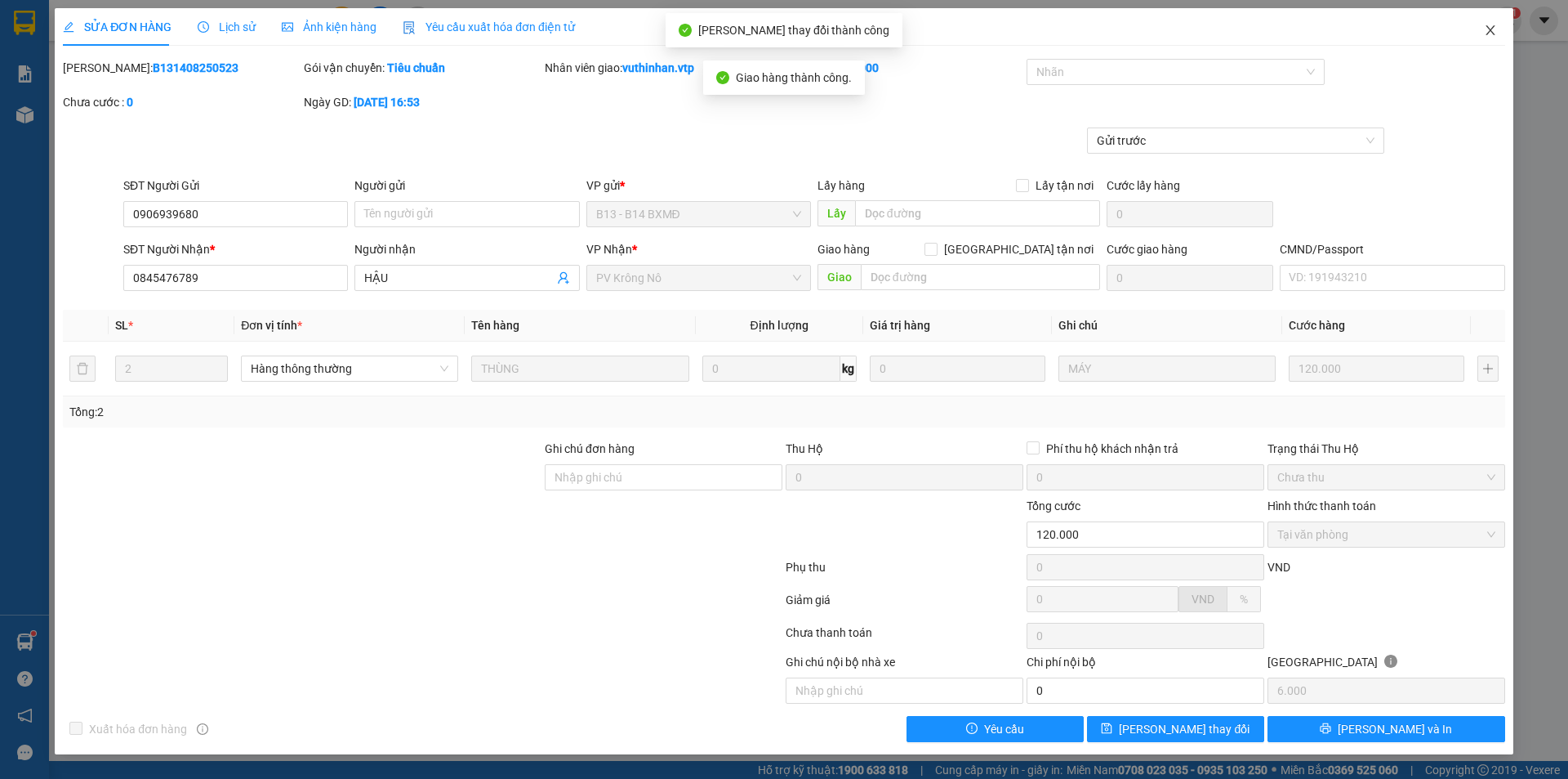
click at [1484, 34] on icon "close" at bounding box center [1490, 29] width 13 height 13
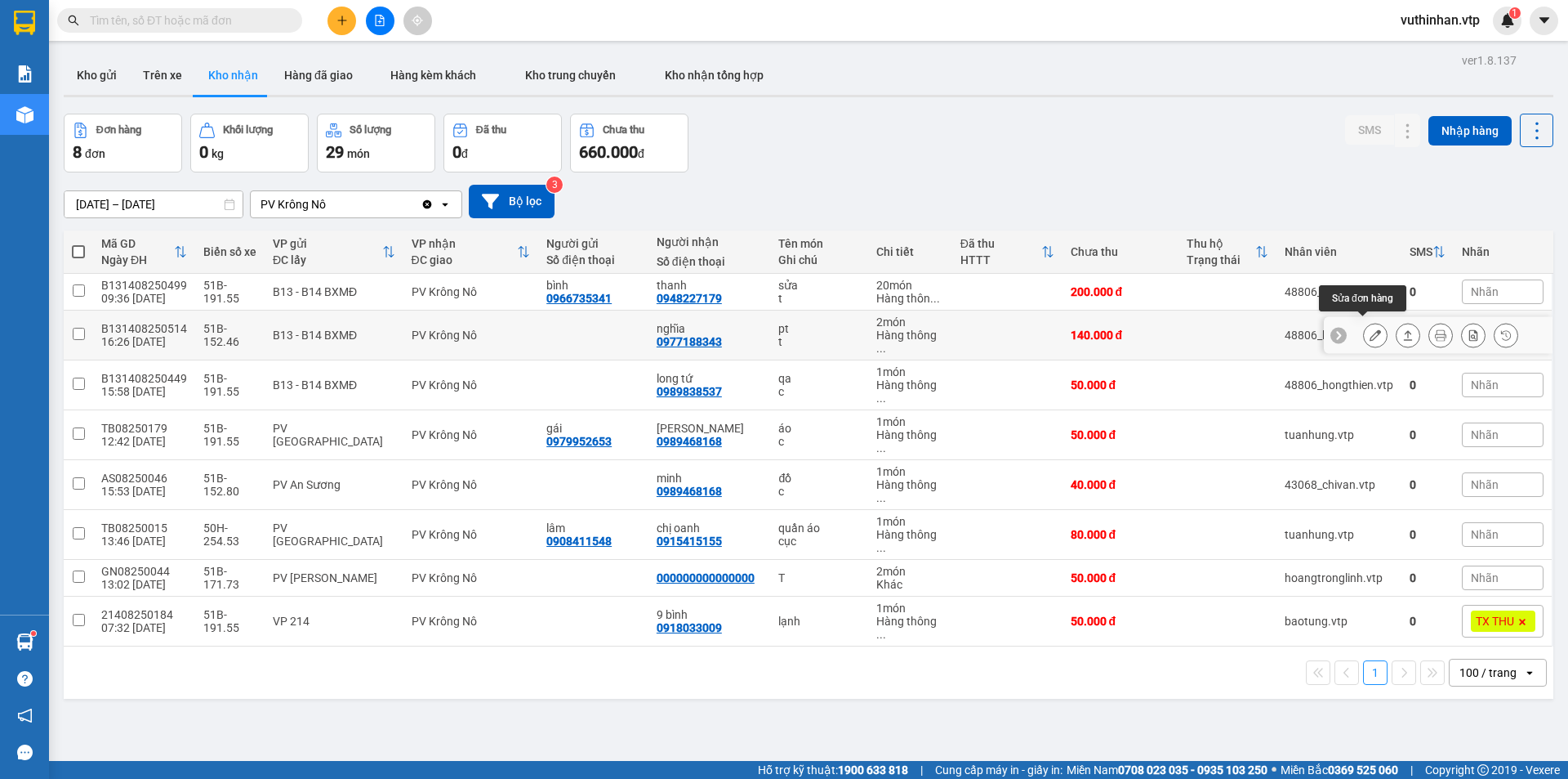
click at [1369, 329] on icon at bounding box center [1375, 335] width 12 height 12
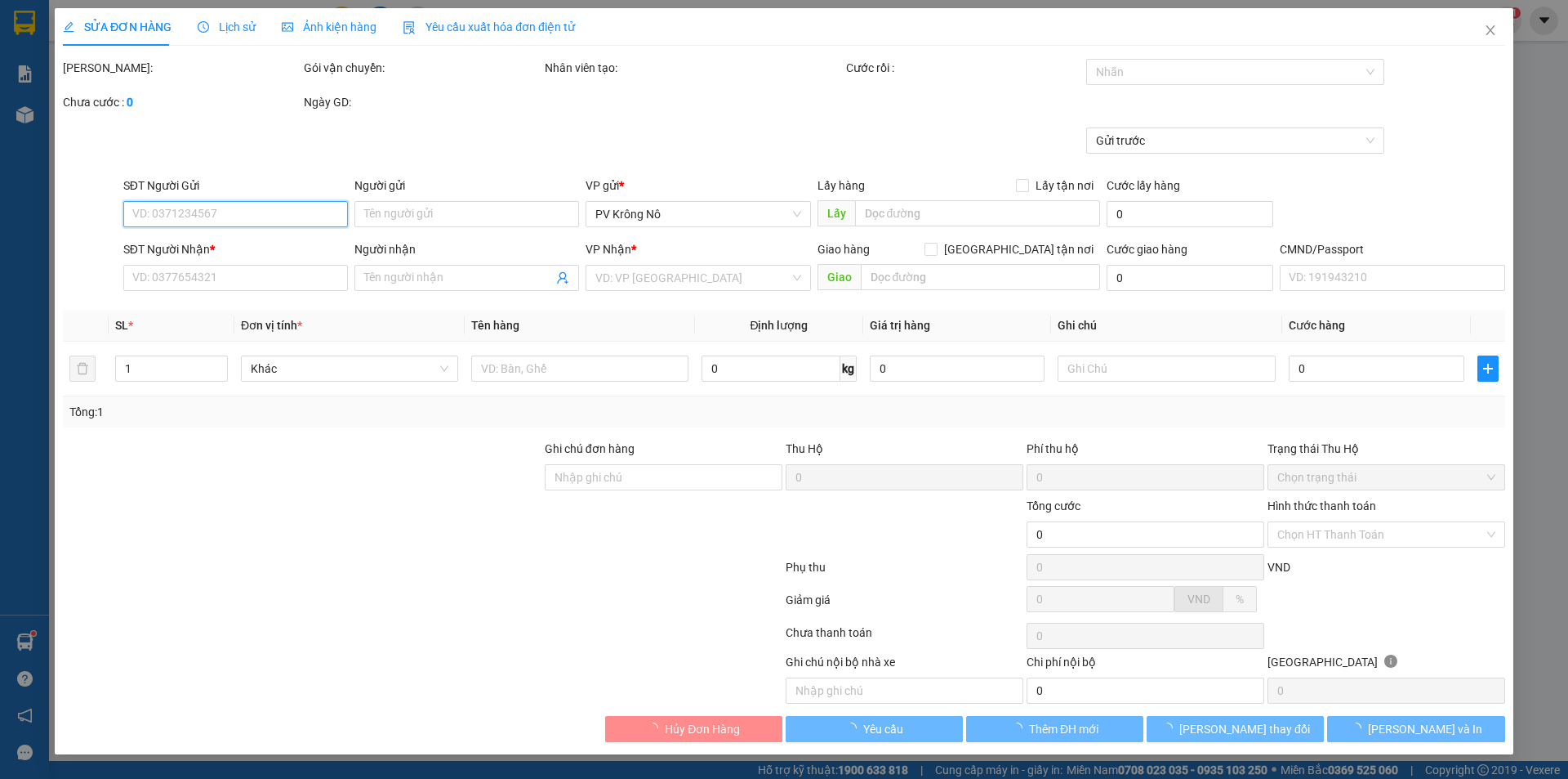
type input "7.000"
type input "0977188343"
type input "nghĩa"
type input "140.000"
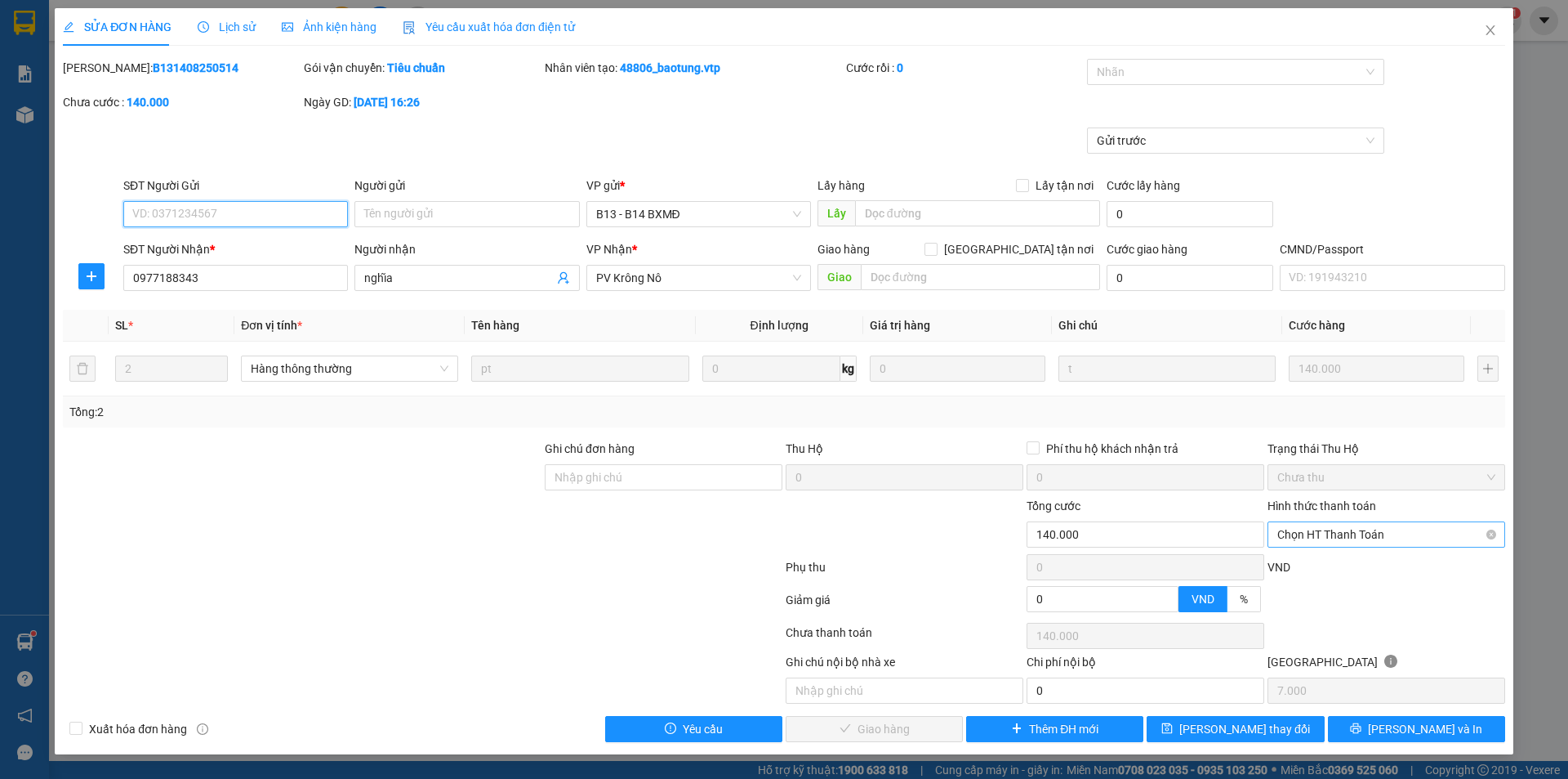
click at [1373, 532] on span "Chọn HT Thanh Toán" at bounding box center [1386, 534] width 218 height 24
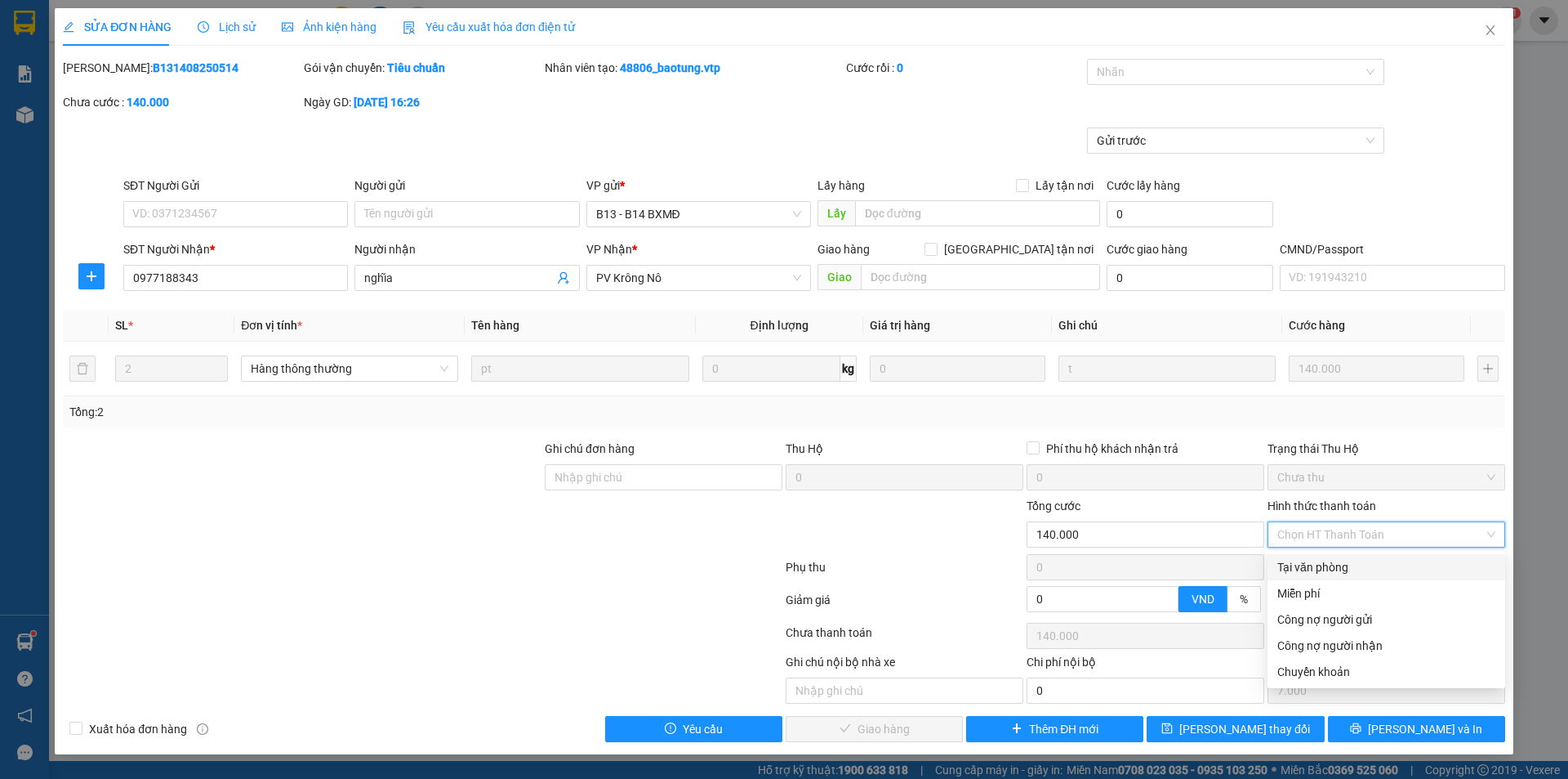
click at [1329, 573] on div "Tại văn phòng" at bounding box center [1386, 567] width 218 height 18
type input "0"
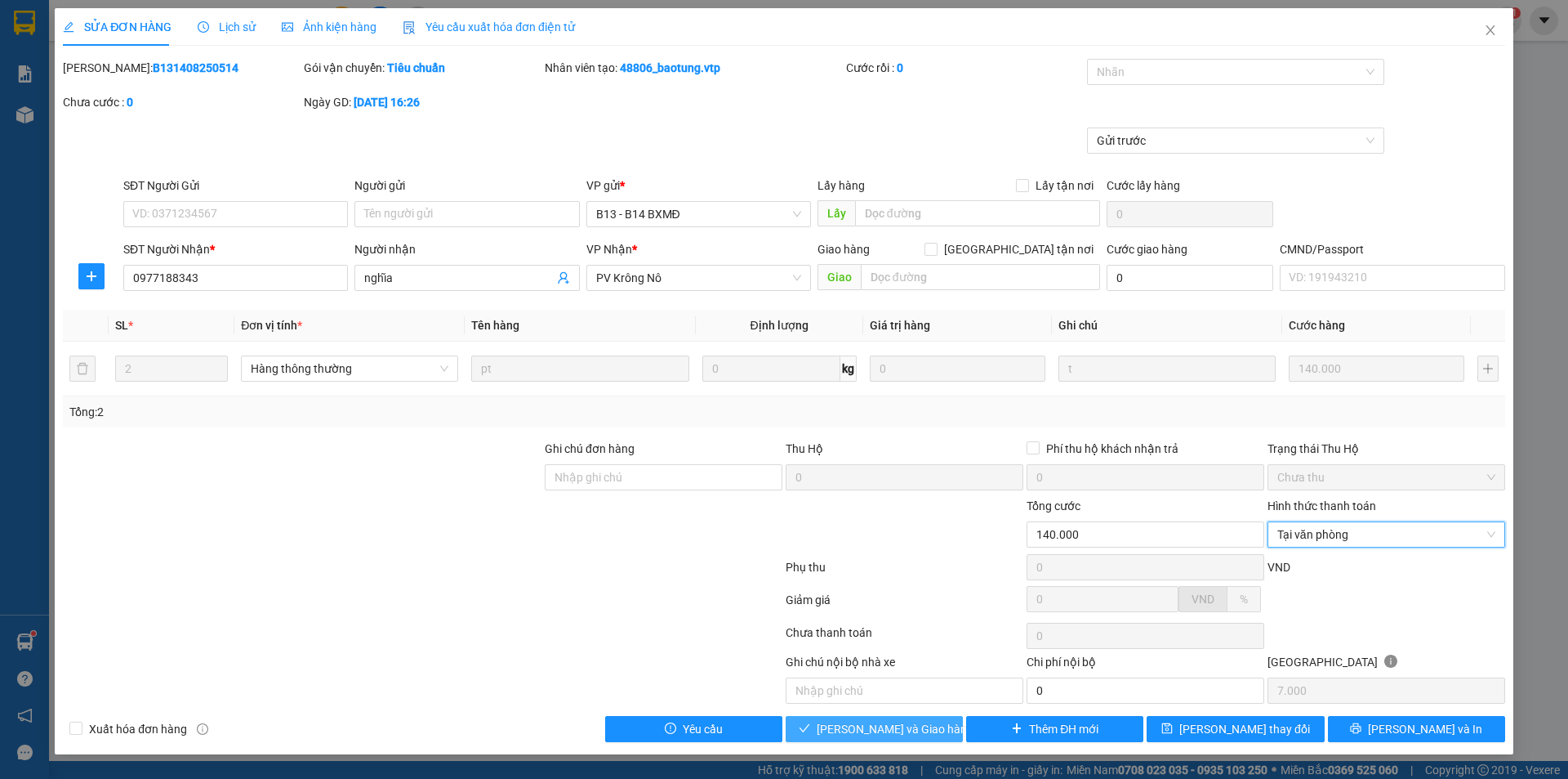
click at [917, 737] on span "[PERSON_NAME] và Giao hàng" at bounding box center [895, 728] width 157 height 18
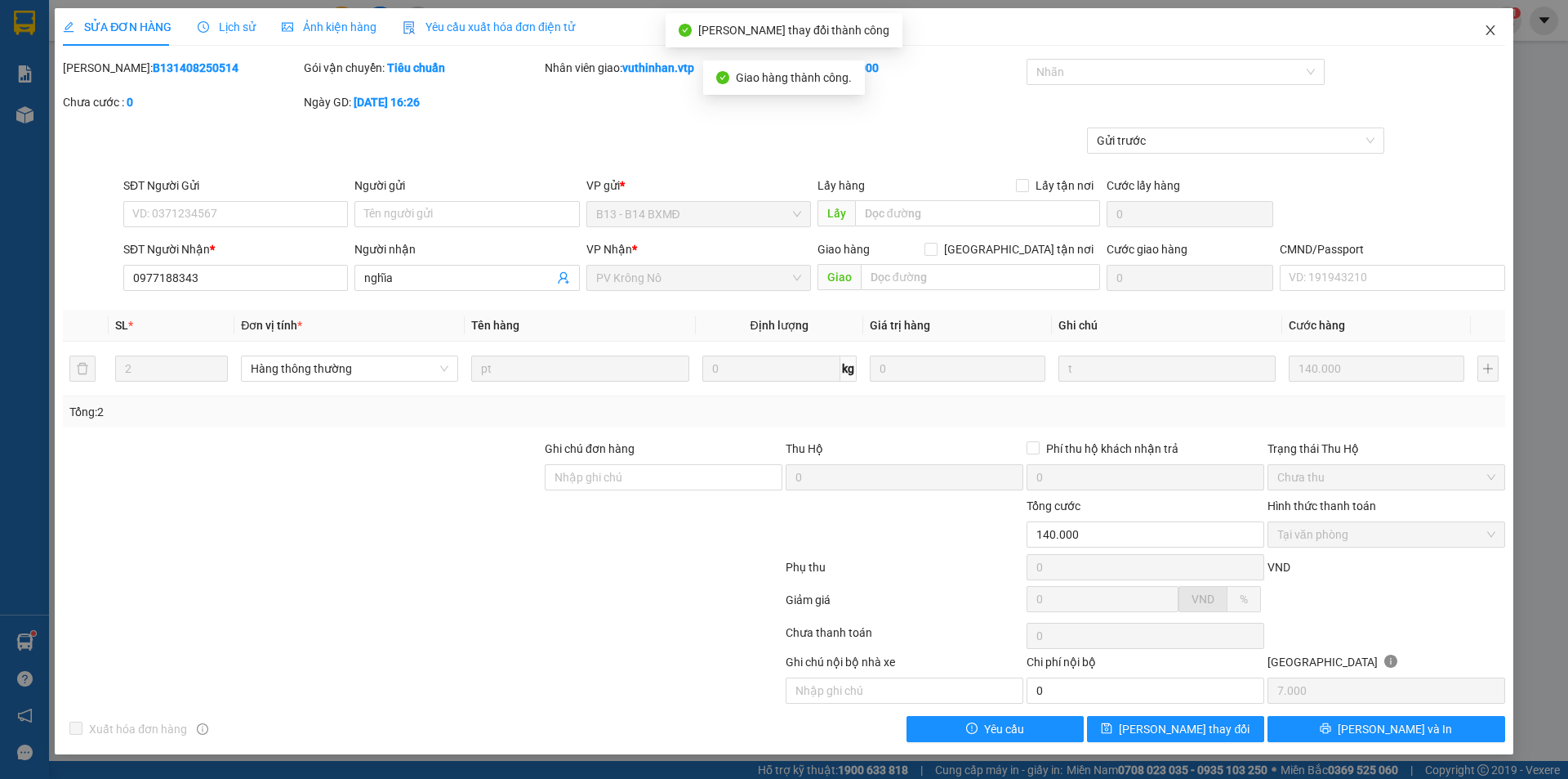
click at [1478, 21] on span "Close" at bounding box center [1490, 30] width 46 height 46
